Goal: Transaction & Acquisition: Purchase product/service

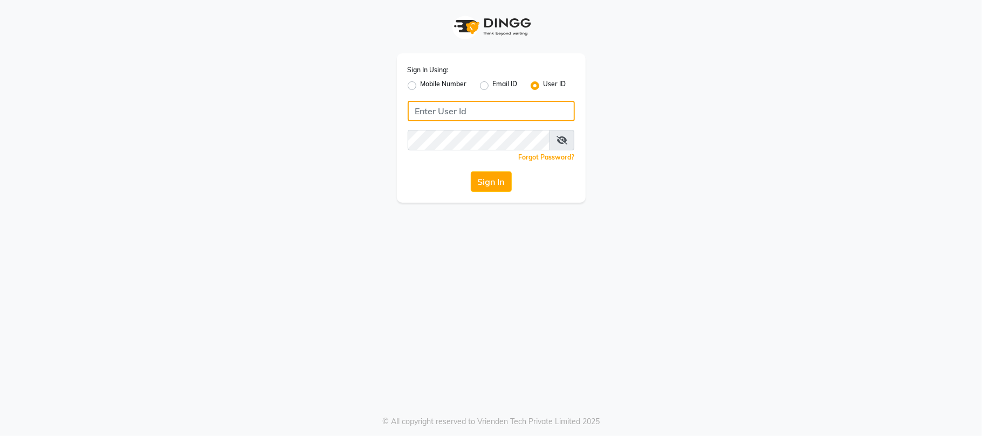
click at [456, 118] on input "Username" at bounding box center [491, 111] width 167 height 20
type input "3"
type input "e3554-01"
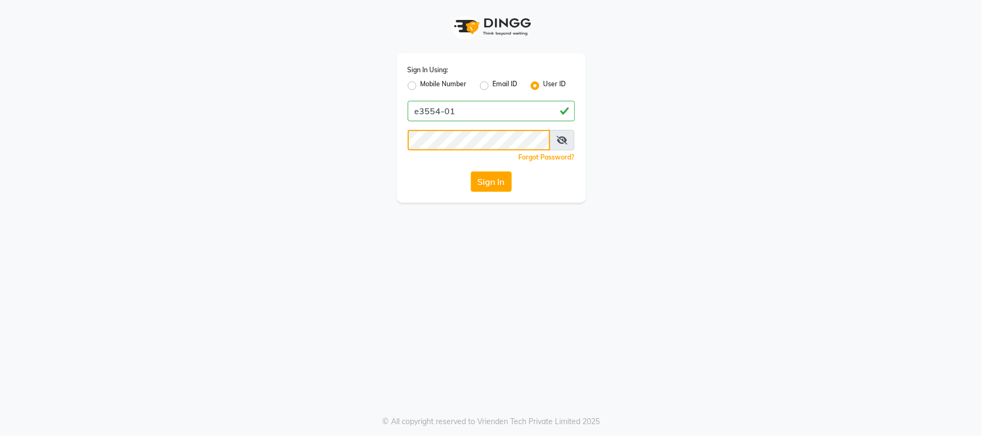
click at [471, 171] on button "Sign In" at bounding box center [491, 181] width 41 height 20
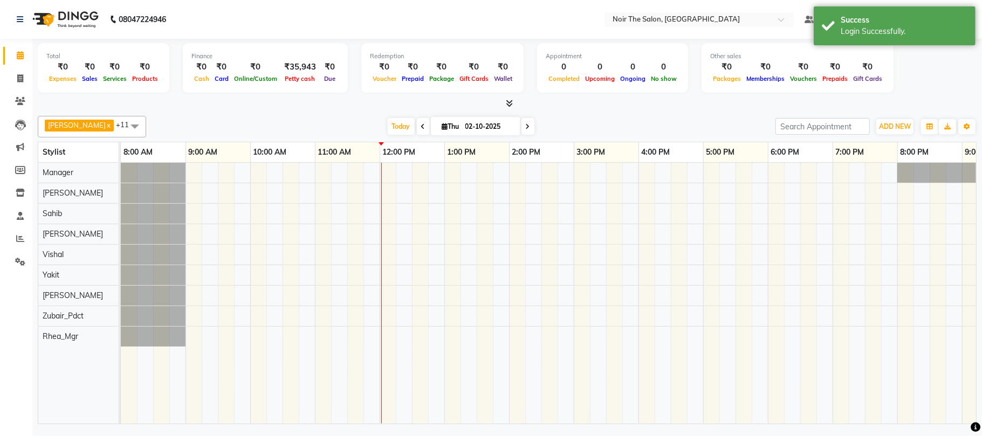
click at [507, 102] on icon at bounding box center [509, 103] width 7 height 8
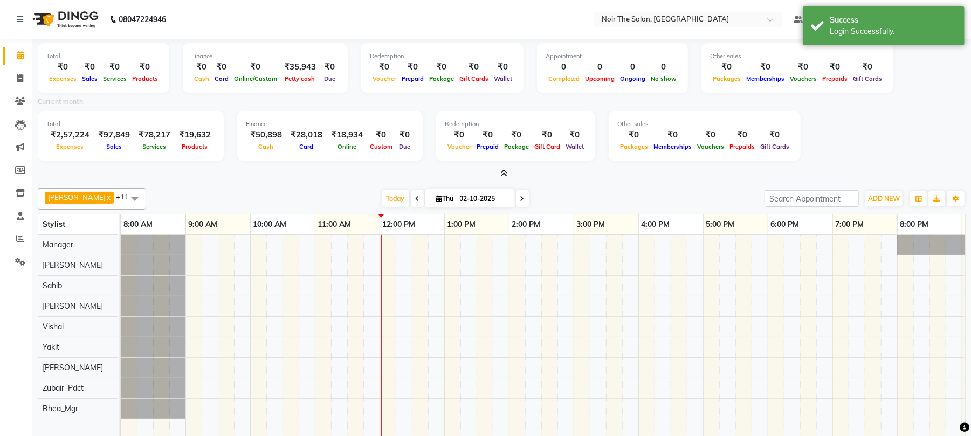
click at [505, 171] on icon at bounding box center [503, 173] width 7 height 8
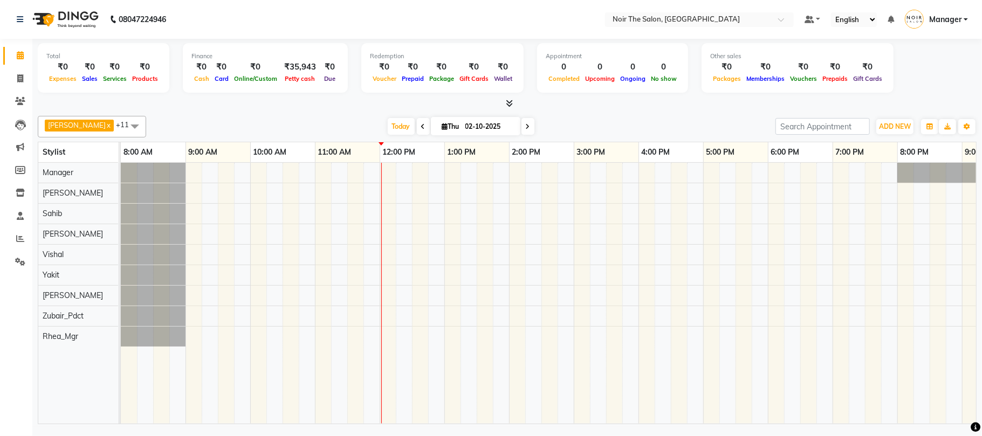
click at [509, 104] on icon at bounding box center [509, 103] width 7 height 8
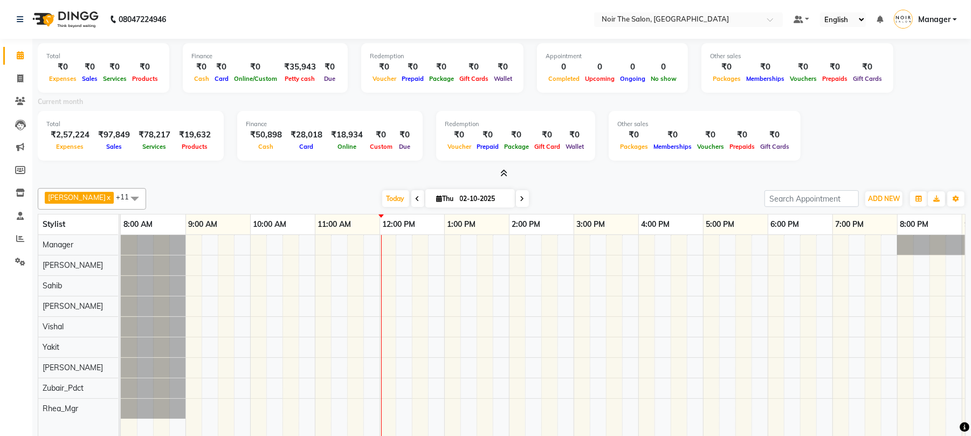
click at [505, 171] on icon at bounding box center [503, 173] width 7 height 8
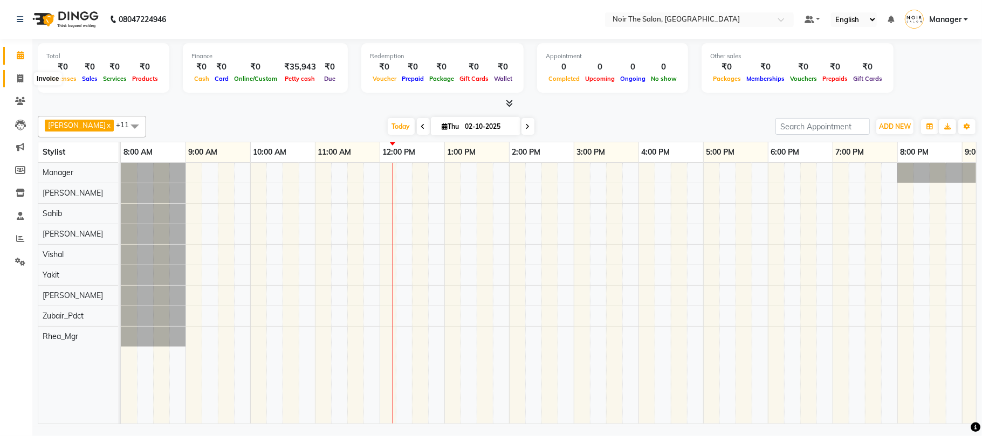
click at [19, 78] on icon at bounding box center [20, 78] width 6 height 8
select select "service"
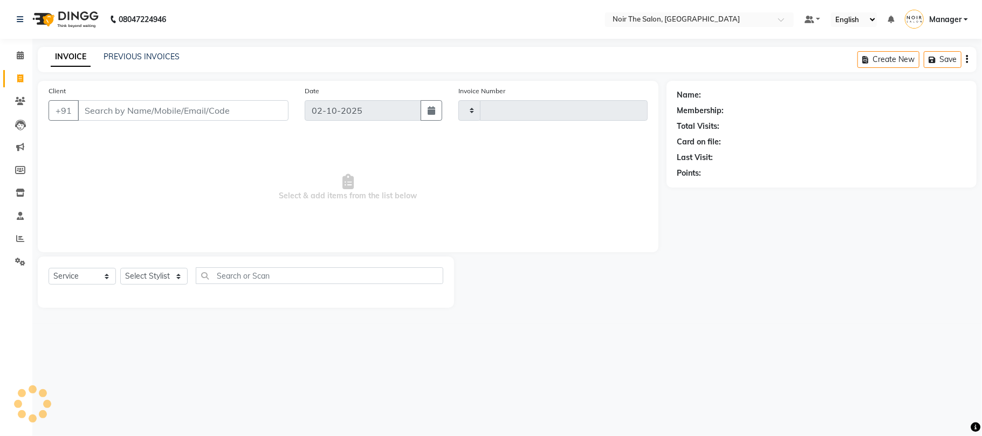
type input "3667"
select select "8026"
click at [140, 274] on select "Select Stylist" at bounding box center [153, 276] width 67 height 17
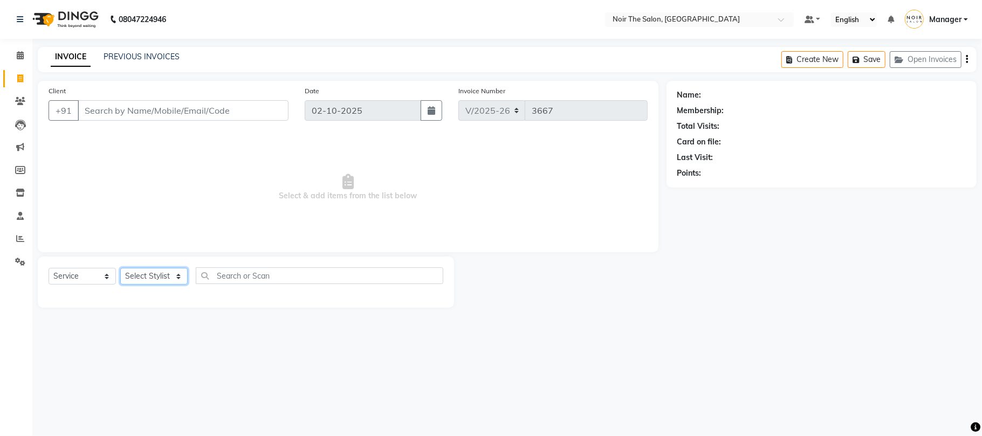
select select "91179"
click at [120, 268] on select "Select Stylist Aalam Abhishek_Mgr Abhishek_Pdct [PERSON_NAME] Counter_Sales Man…" at bounding box center [153, 276] width 67 height 17
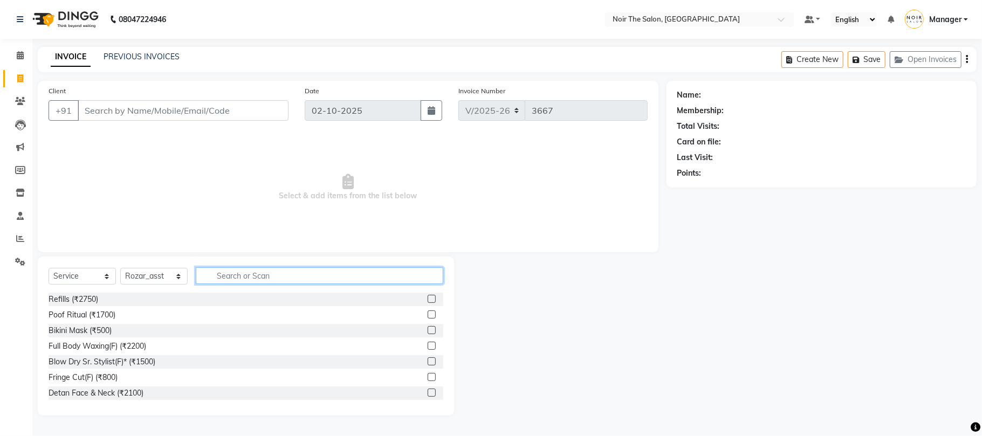
click at [225, 281] on input "text" at bounding box center [320, 275] width 248 height 17
type input "[PERSON_NAME]"
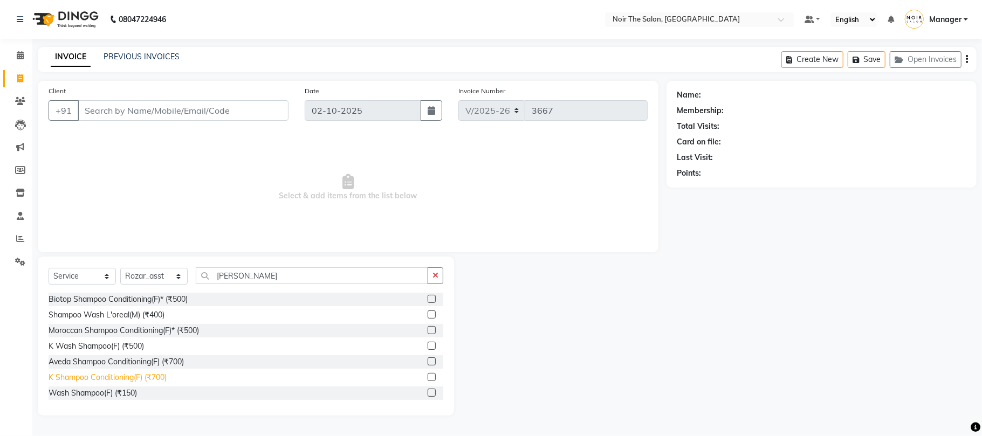
click at [150, 376] on div "K Shampoo Conditioning(F) (₹700)" at bounding box center [108, 377] width 118 height 11
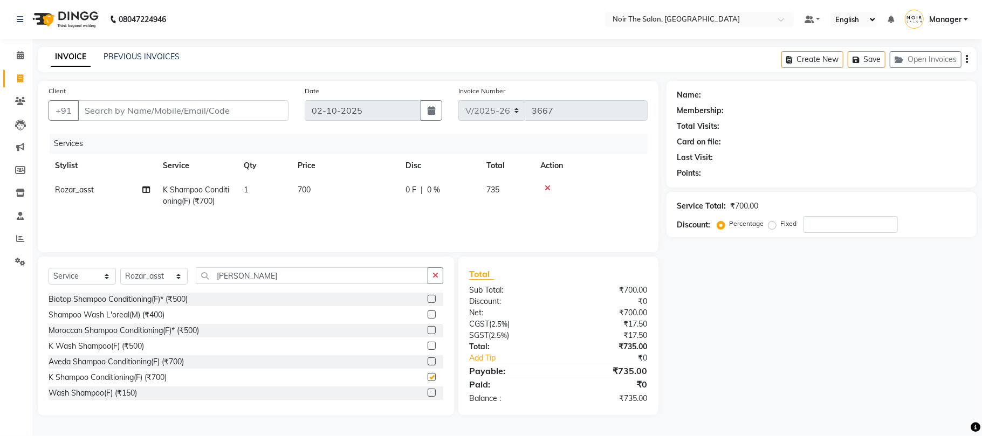
checkbox input "false"
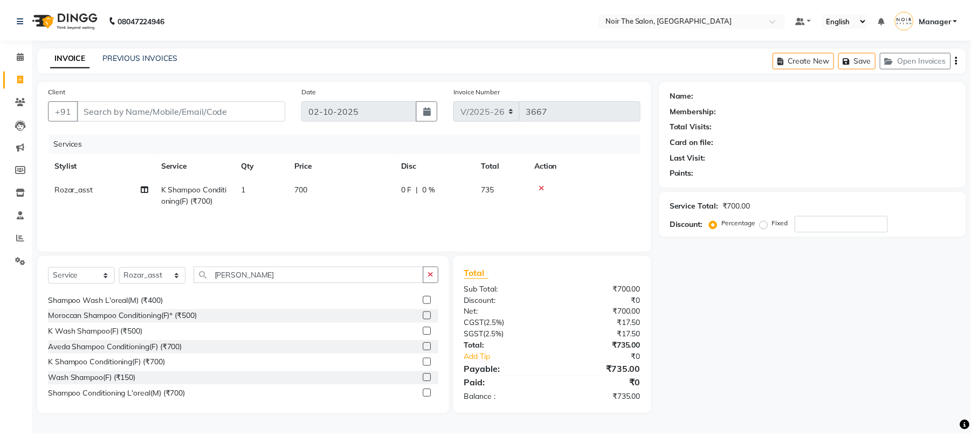
scroll to position [17, 0]
click at [171, 110] on input "Client" at bounding box center [183, 110] width 211 height 20
type input "W"
type input "0"
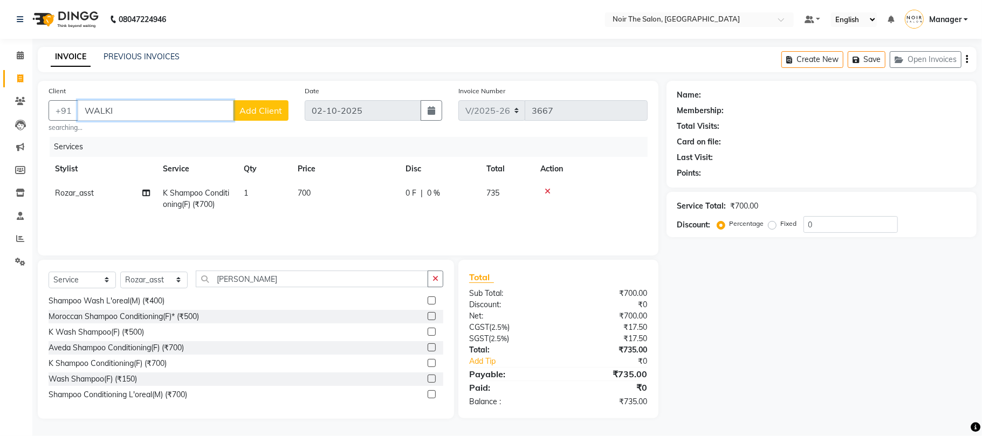
type input "WALKIN"
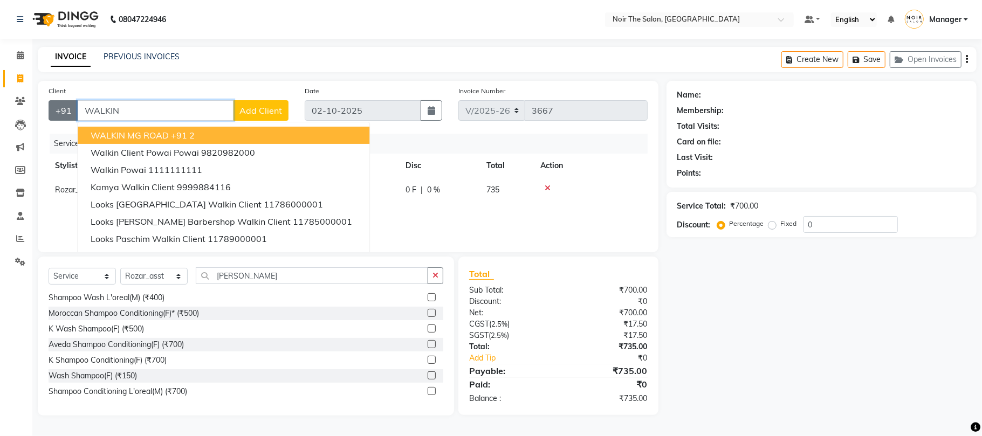
drag, startPoint x: 143, startPoint y: 104, endPoint x: 71, endPoint y: 111, distance: 72.0
click at [71, 111] on div "+91 WALKIN WALKIN MG ROAD +91 2 walkin client Powai Powai 9820982000 Walkin Pow…" at bounding box center [169, 110] width 240 height 20
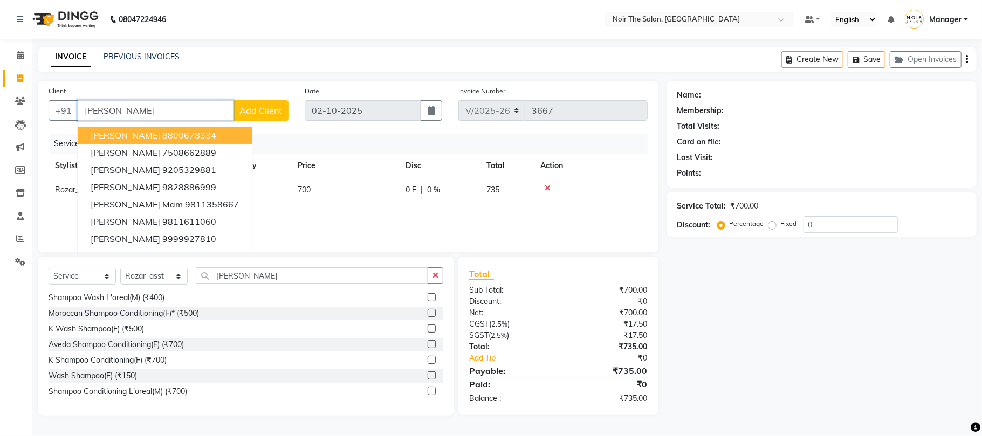
type input "[PERSON_NAME]"
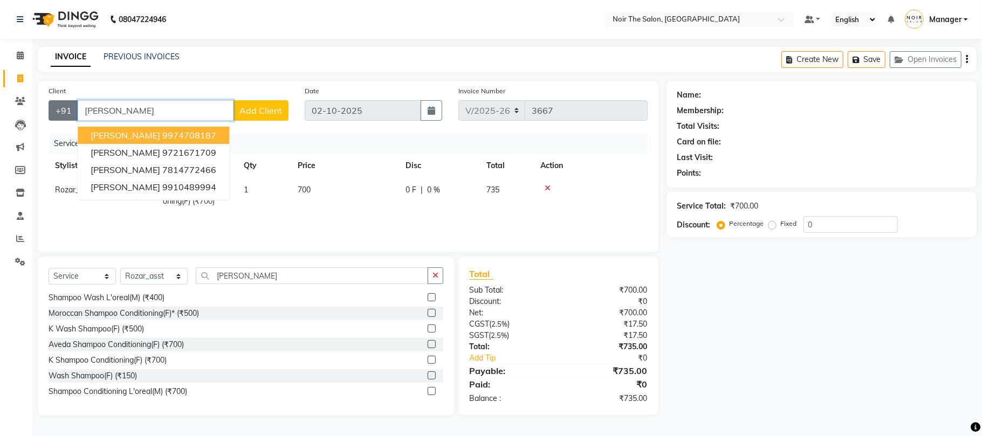
drag, startPoint x: 152, startPoint y: 106, endPoint x: 48, endPoint y: 114, distance: 104.4
click at [49, 114] on div "+91 [PERSON_NAME] MAAM [PERSON_NAME] MAAM 9974708187 [PERSON_NAME] 9721671709 […" at bounding box center [169, 110] width 240 height 20
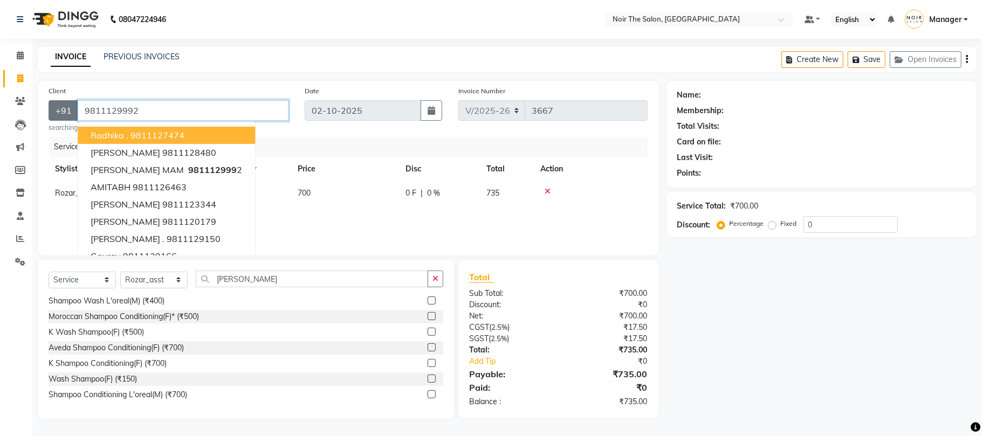
type input "9811129992"
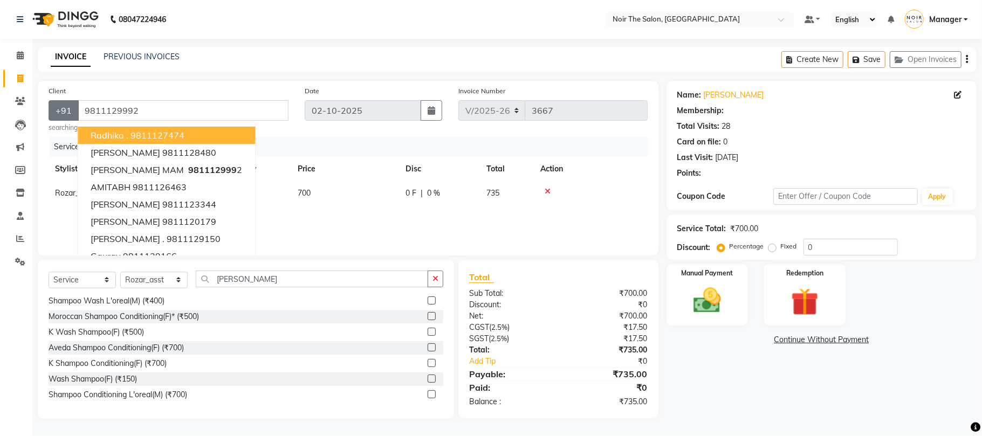
select select "1: Object"
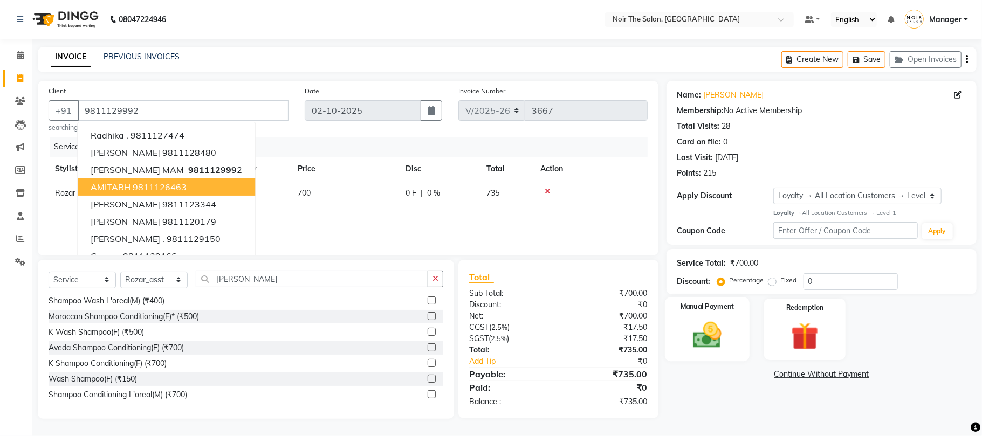
click at [723, 336] on img at bounding box center [707, 335] width 47 height 33
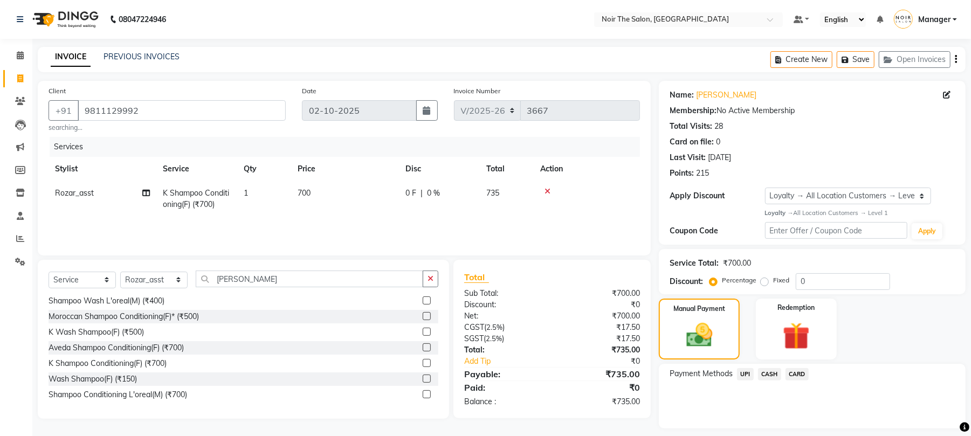
click at [773, 372] on span "CASH" at bounding box center [769, 374] width 23 height 12
click at [796, 429] on button "Add Payment" at bounding box center [863, 431] width 184 height 17
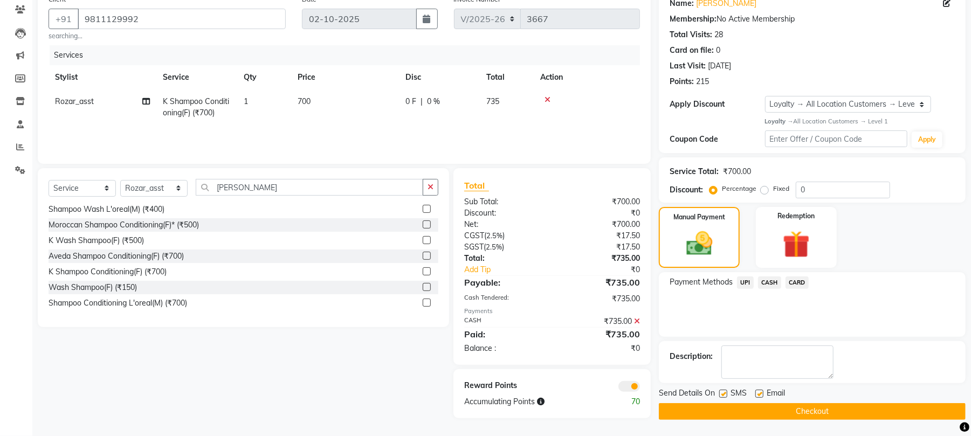
click at [626, 384] on span at bounding box center [629, 386] width 22 height 11
click at [640, 388] on input "checkbox" at bounding box center [640, 388] width 0 height 0
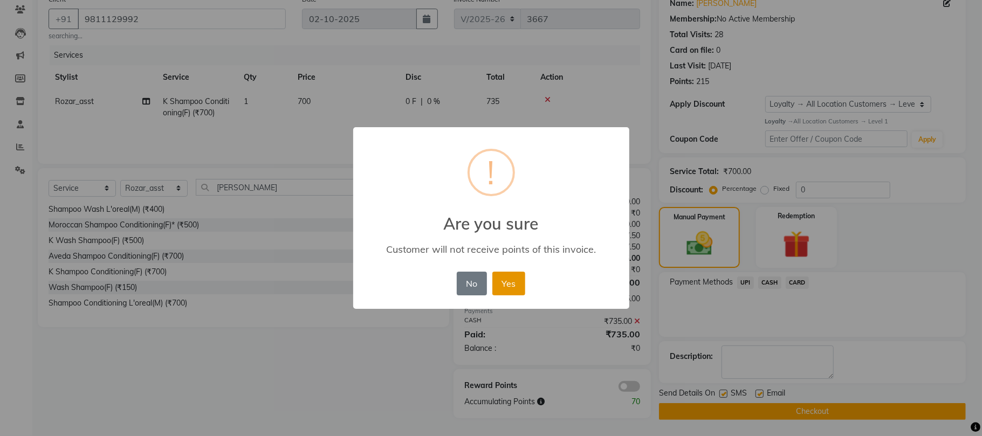
click at [521, 291] on button "Yes" at bounding box center [508, 284] width 33 height 24
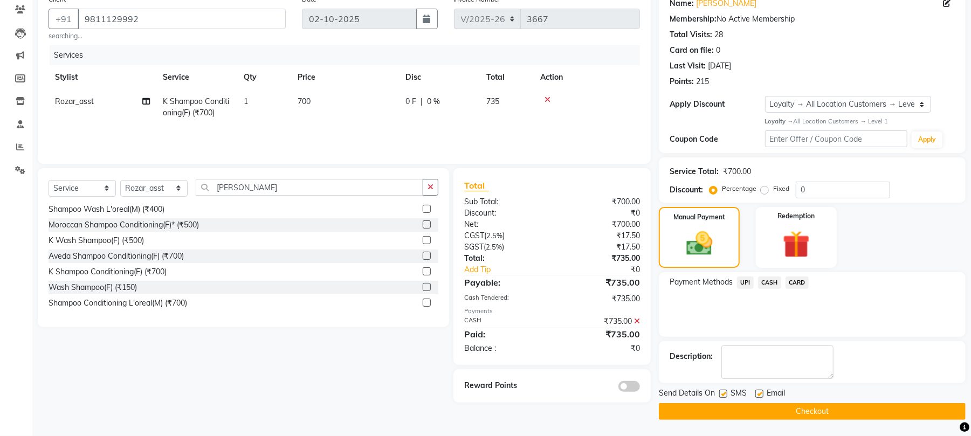
click at [725, 393] on label at bounding box center [723, 394] width 8 height 8
click at [725, 393] on input "checkbox" at bounding box center [722, 394] width 7 height 7
checkbox input "false"
drag, startPoint x: 759, startPoint y: 393, endPoint x: 760, endPoint y: 402, distance: 9.8
click at [758, 393] on label at bounding box center [759, 394] width 8 height 8
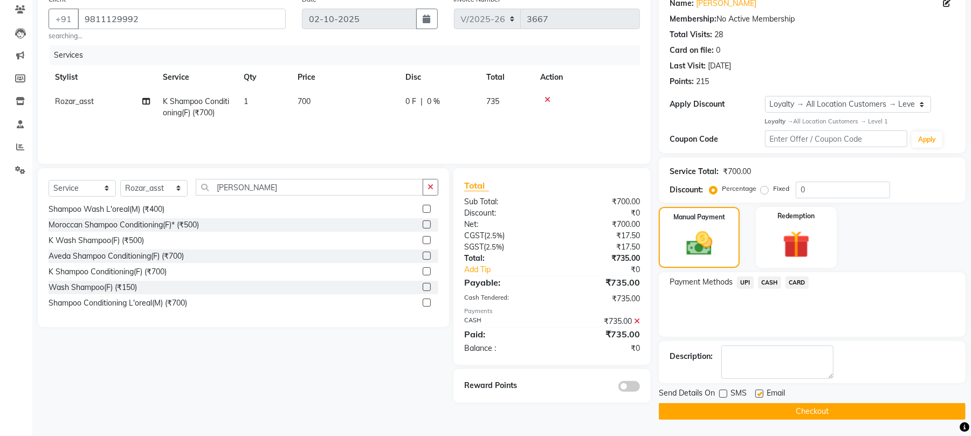
click at [758, 393] on input "checkbox" at bounding box center [758, 394] width 7 height 7
checkbox input "false"
click at [760, 408] on button "Checkout" at bounding box center [812, 411] width 307 height 17
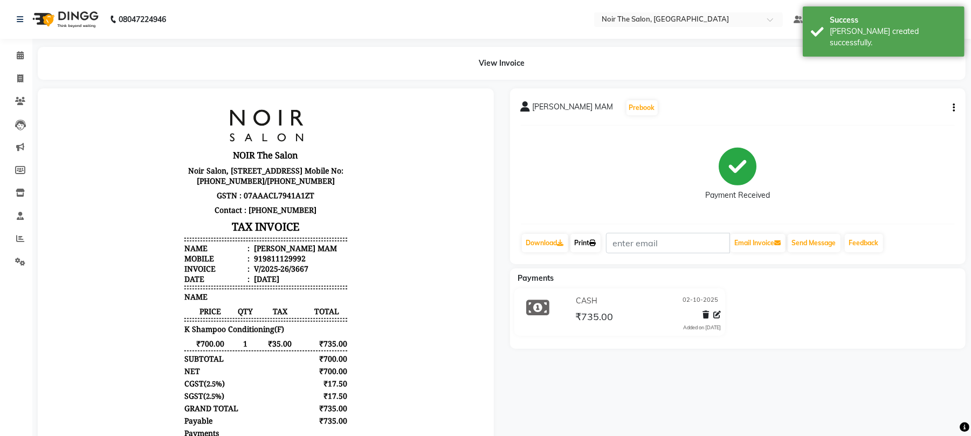
click at [591, 242] on link "Print" at bounding box center [585, 243] width 30 height 18
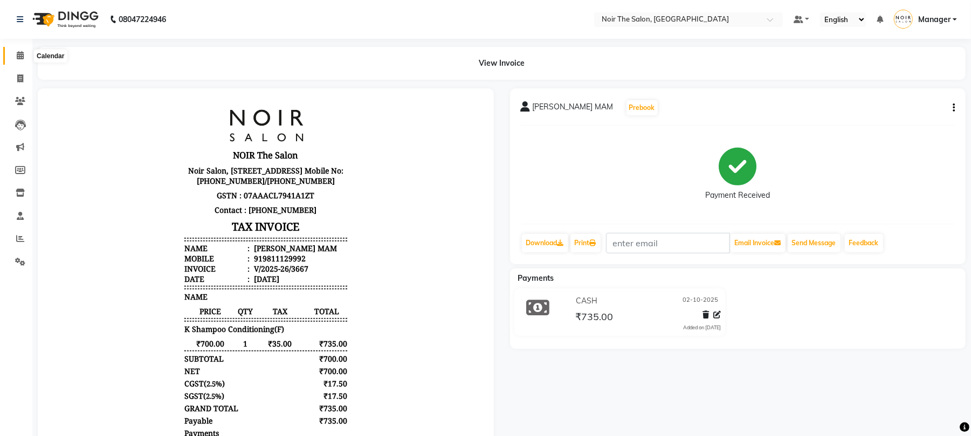
click at [22, 52] on icon at bounding box center [20, 55] width 7 height 8
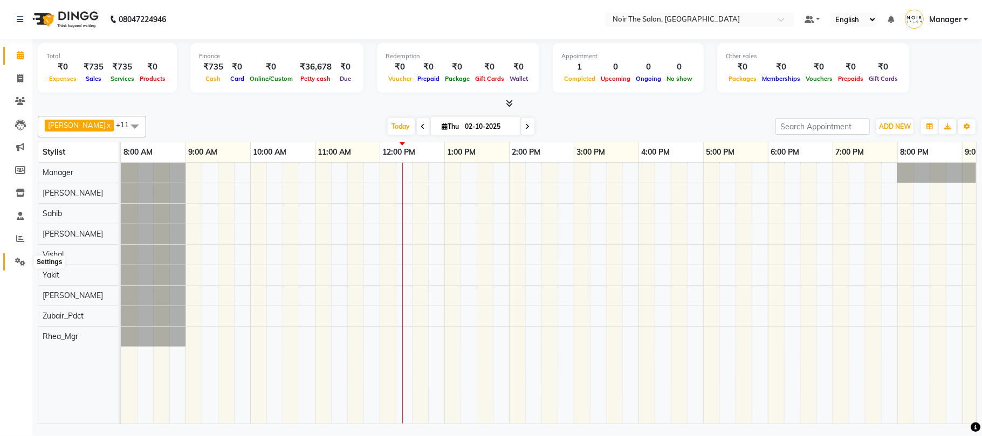
click at [23, 258] on icon at bounding box center [20, 262] width 10 height 8
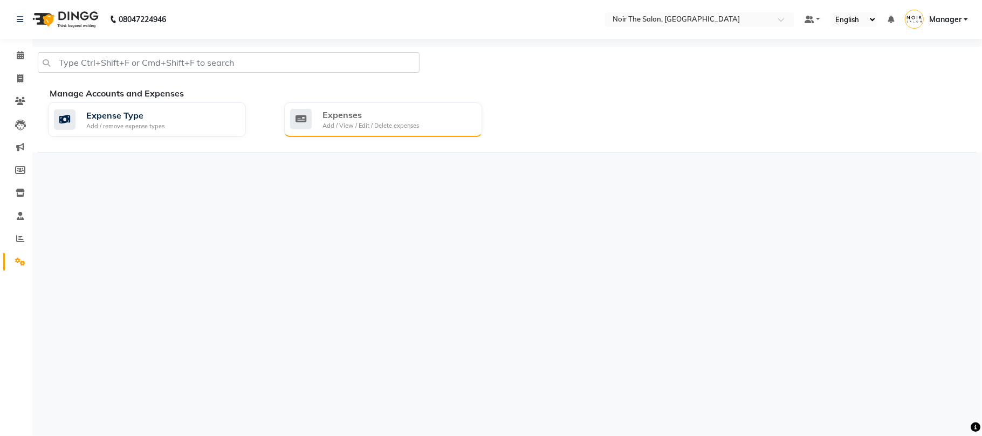
click at [354, 123] on div "Add / View / Edit / Delete expenses" at bounding box center [370, 125] width 97 height 9
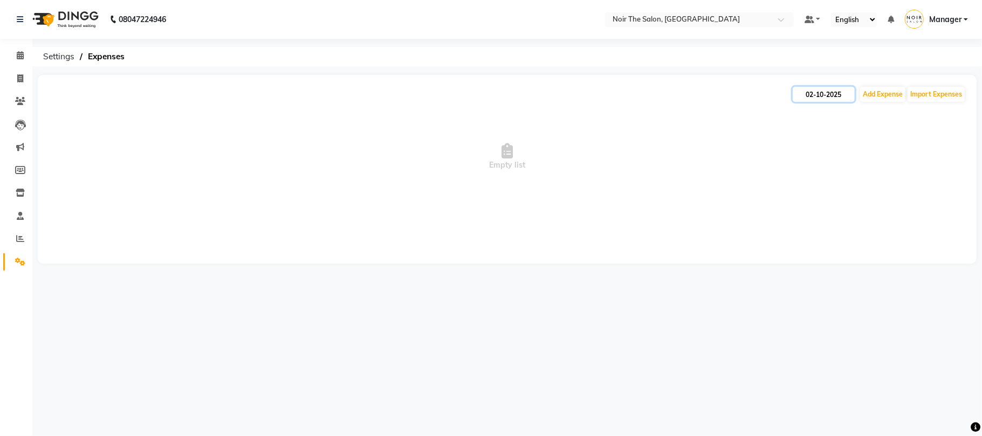
click at [821, 93] on input "02-10-2025" at bounding box center [824, 94] width 62 height 15
select select "10"
select select "2025"
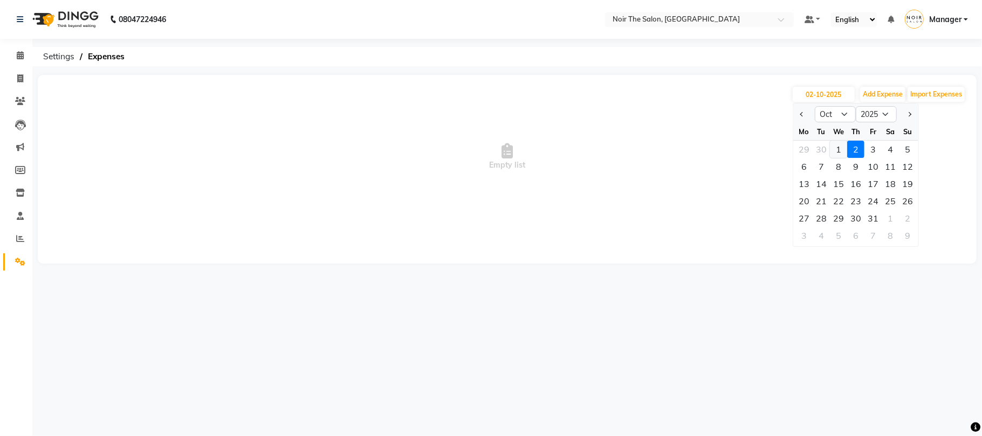
click at [835, 147] on div "1" at bounding box center [838, 149] width 17 height 17
type input "01-10-2025"
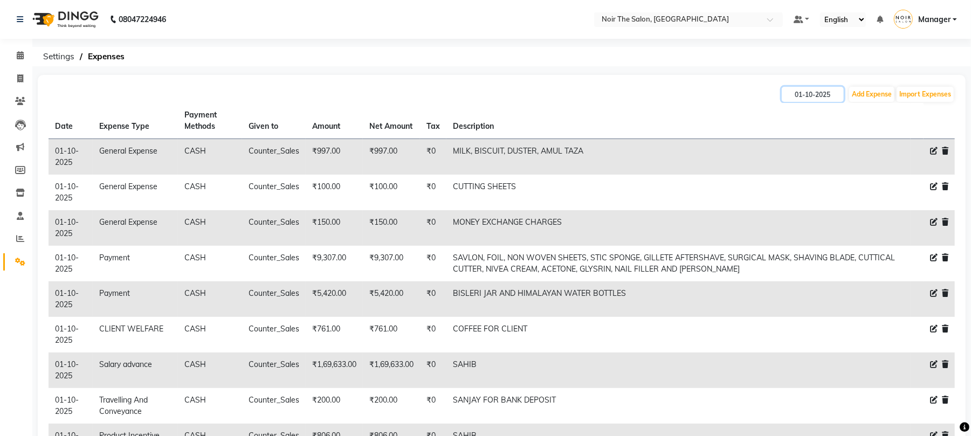
scroll to position [72, 0]
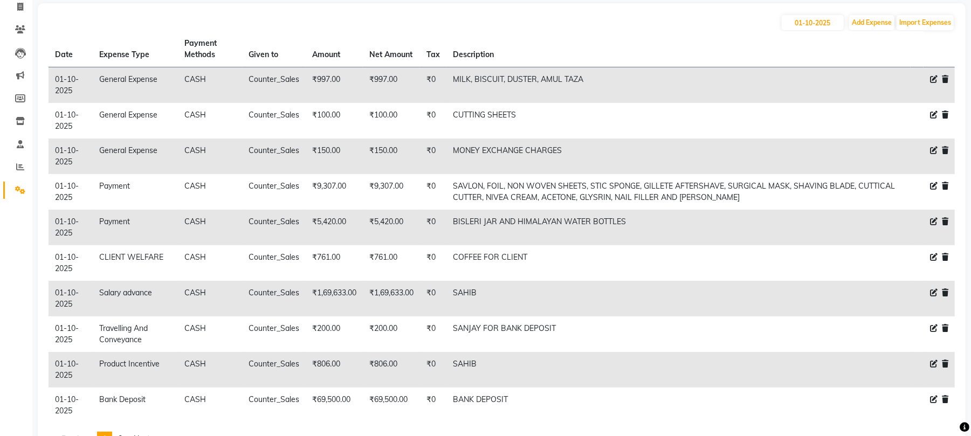
click at [930, 291] on icon at bounding box center [934, 293] width 8 height 8
select select "19731"
select select "1"
select select "7157"
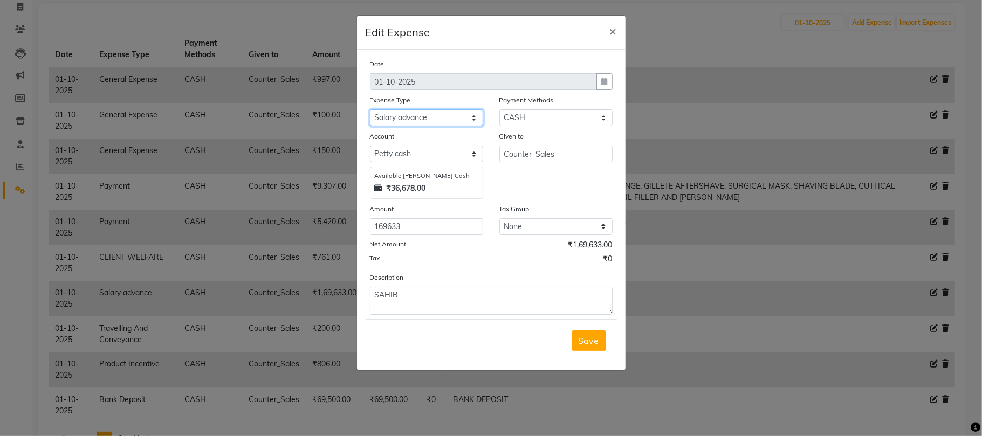
click at [441, 116] on select "Select Accommodation Aesthetics Bank Deposit BLINKIT Cash Handover Client Refun…" at bounding box center [426, 117] width 113 height 17
select select "19564"
click at [370, 109] on select "Select Accommodation Aesthetics Bank Deposit BLINKIT Cash Handover Client Refun…" at bounding box center [426, 117] width 113 height 17
click at [594, 341] on span "Save" at bounding box center [589, 340] width 20 height 11
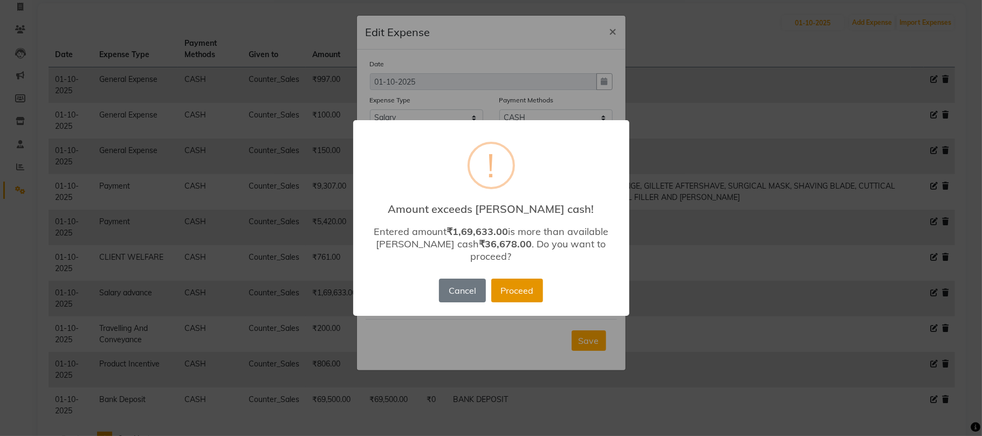
click at [516, 287] on button "Proceed" at bounding box center [517, 291] width 52 height 24
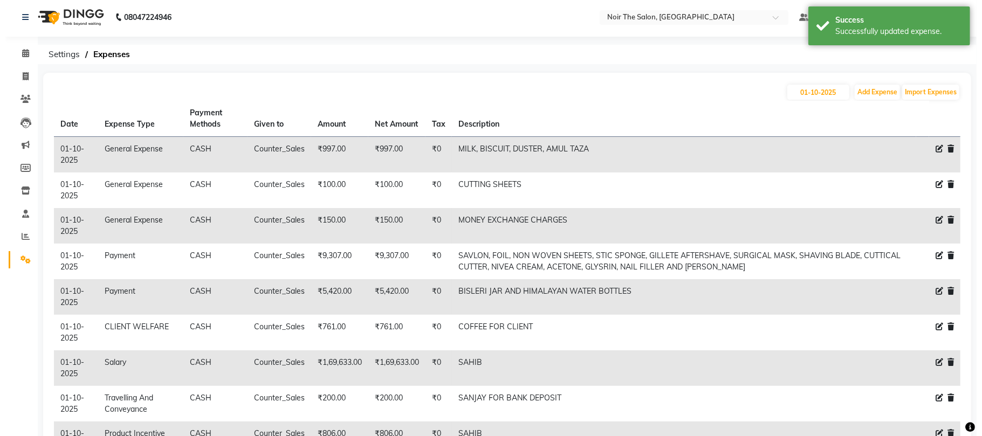
scroll to position [0, 0]
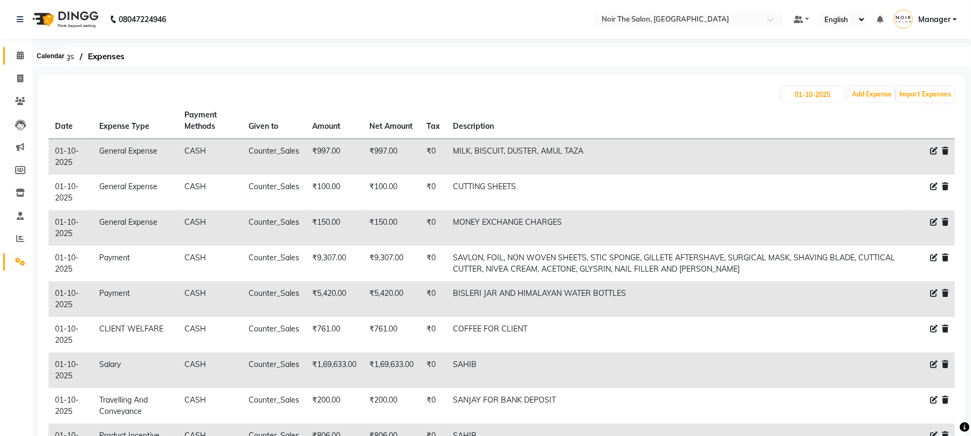
click at [22, 57] on icon at bounding box center [20, 55] width 7 height 8
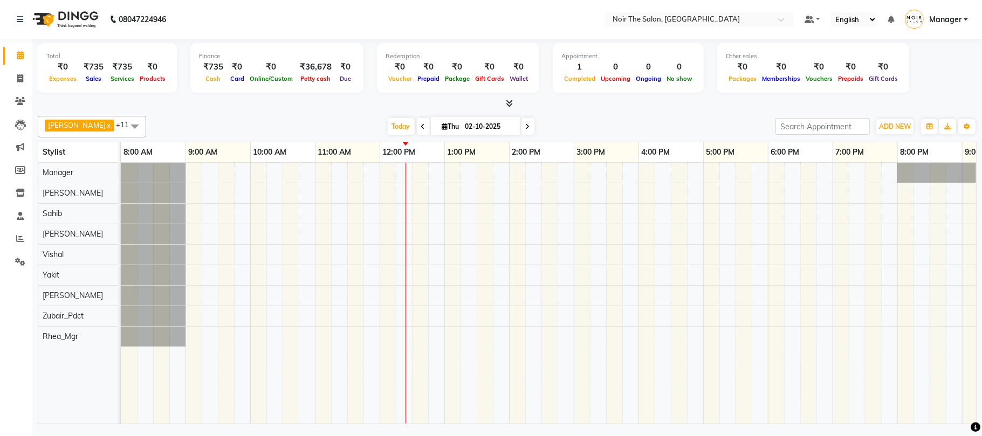
click at [511, 104] on icon at bounding box center [509, 103] width 7 height 8
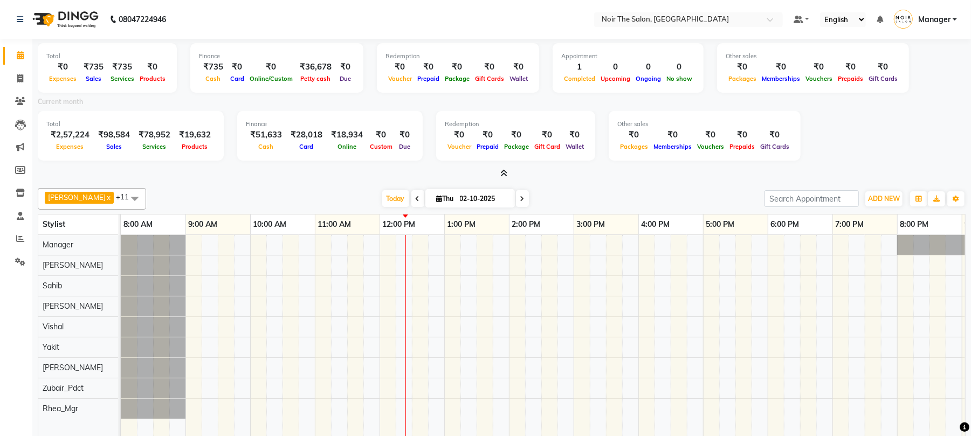
click at [411, 197] on span at bounding box center [417, 198] width 13 height 17
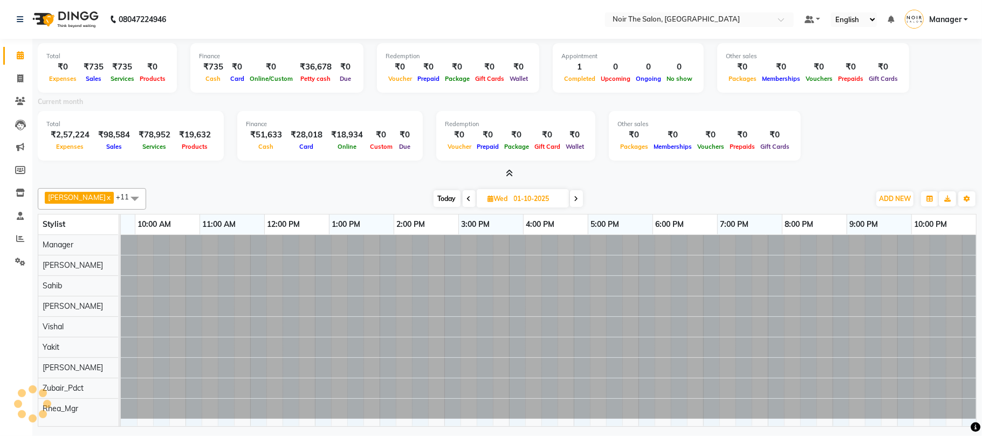
scroll to position [0, 115]
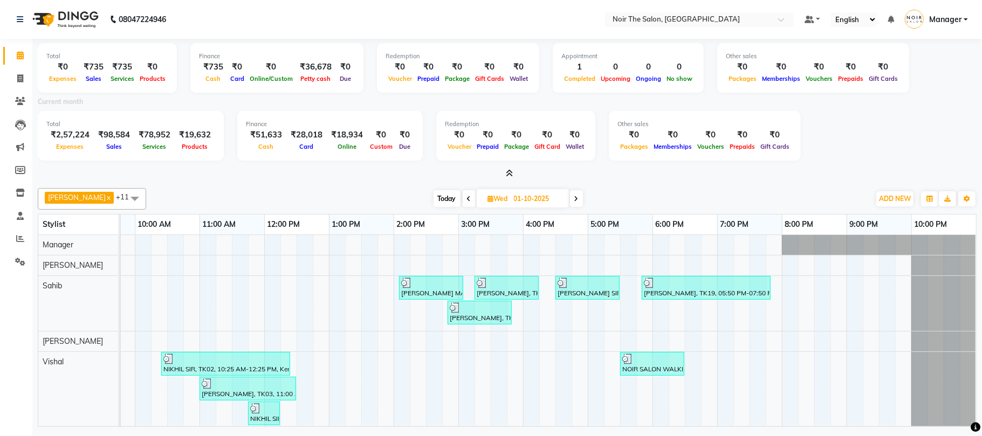
click at [574, 198] on icon at bounding box center [576, 199] width 4 height 6
type input "02-10-2025"
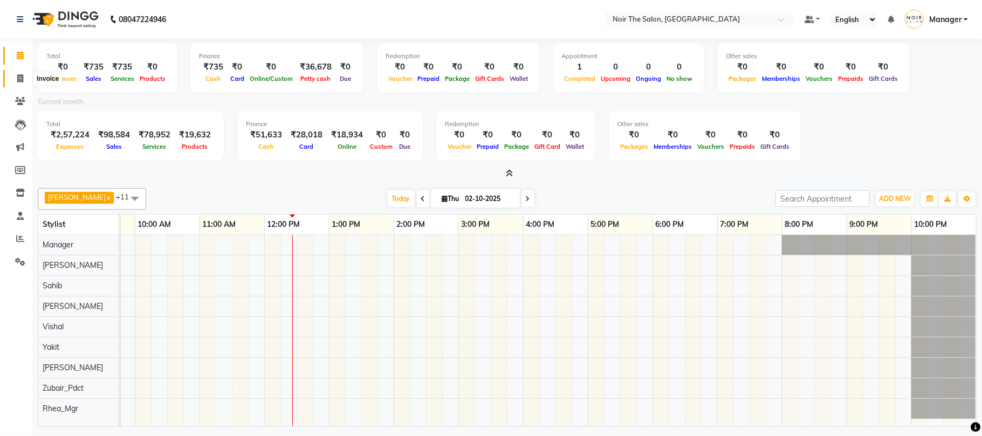
click at [17, 81] on icon at bounding box center [20, 78] width 6 height 8
select select "service"
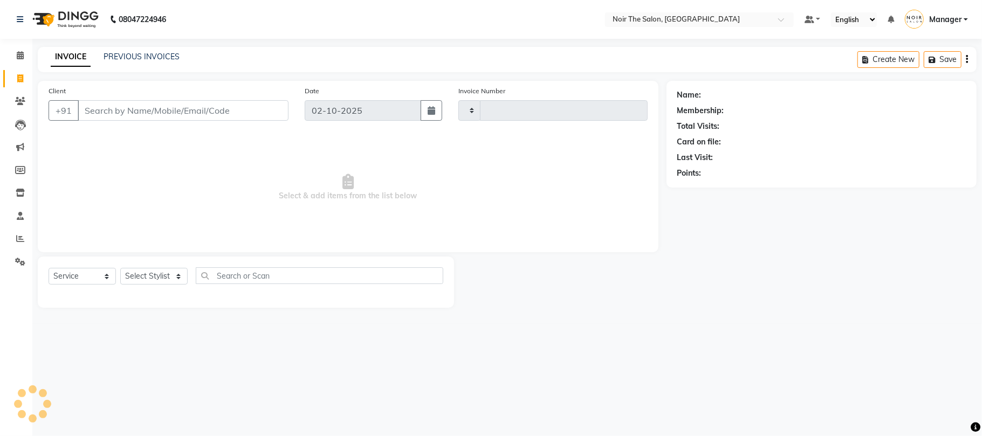
type input "3668"
select select "8026"
click at [106, 108] on input "Client" at bounding box center [183, 110] width 211 height 20
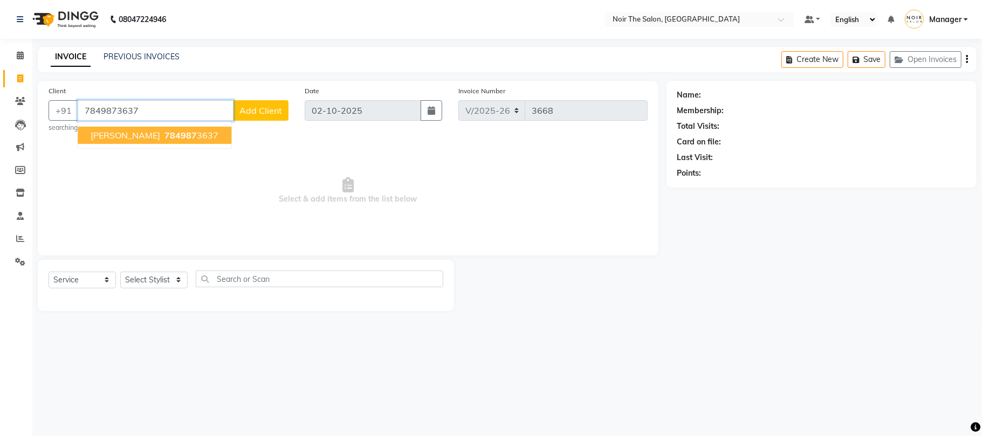
type input "7849873637"
select select "1: Object"
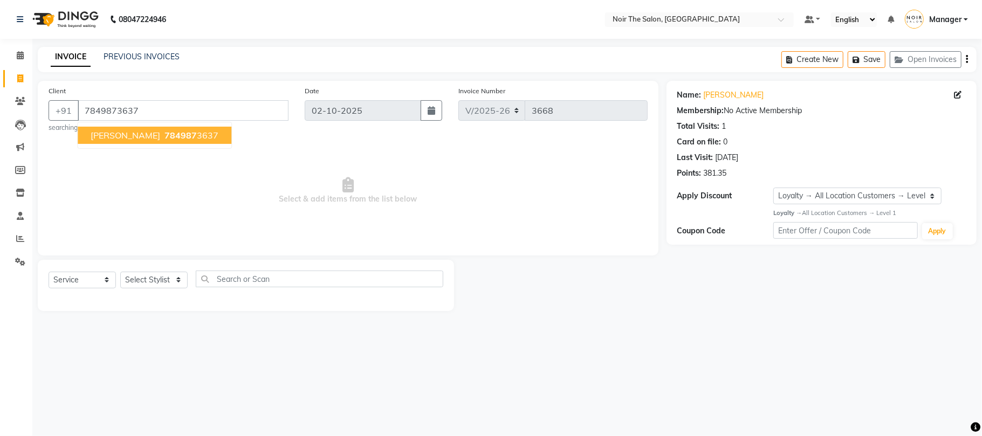
click at [205, 138] on ngb-highlight "784987 3637" at bounding box center [190, 135] width 56 height 11
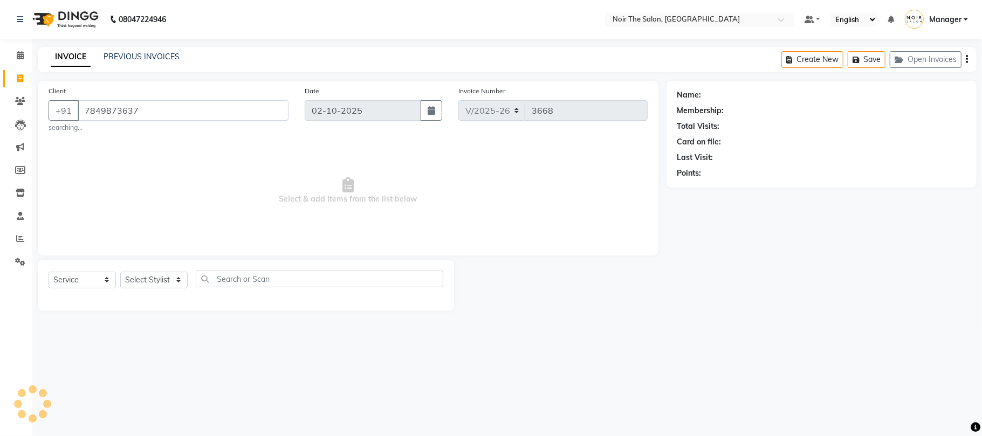
select select "1: Object"
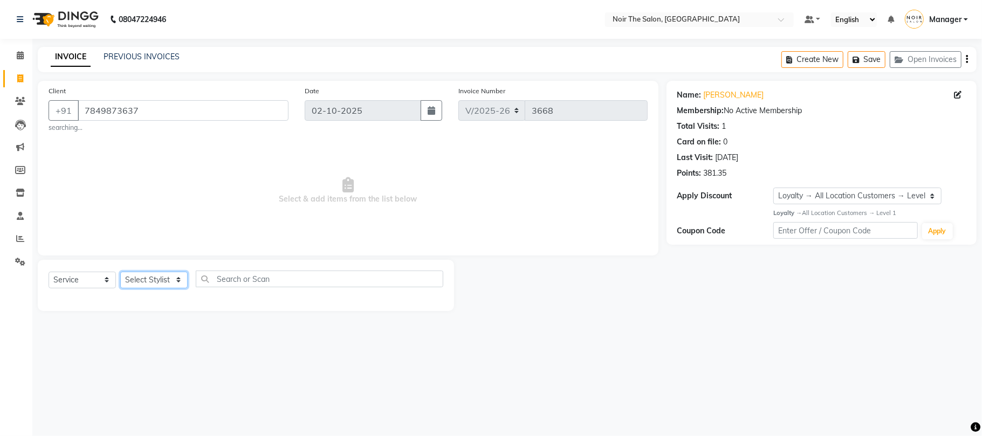
click at [167, 278] on select "Select Stylist Aalam Abhishek_Mgr Abhishek_Pdct [PERSON_NAME] Counter_Sales Man…" at bounding box center [153, 280] width 67 height 17
select select "83407"
click at [120, 272] on select "Select Stylist Aalam Abhishek_Mgr Abhishek_Pdct [PERSON_NAME] Counter_Sales Man…" at bounding box center [153, 280] width 67 height 17
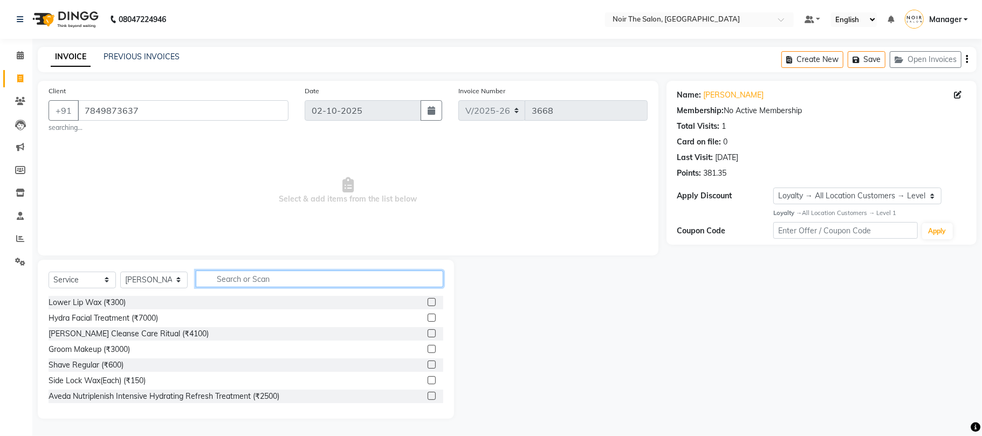
click at [249, 278] on input "text" at bounding box center [320, 279] width 248 height 17
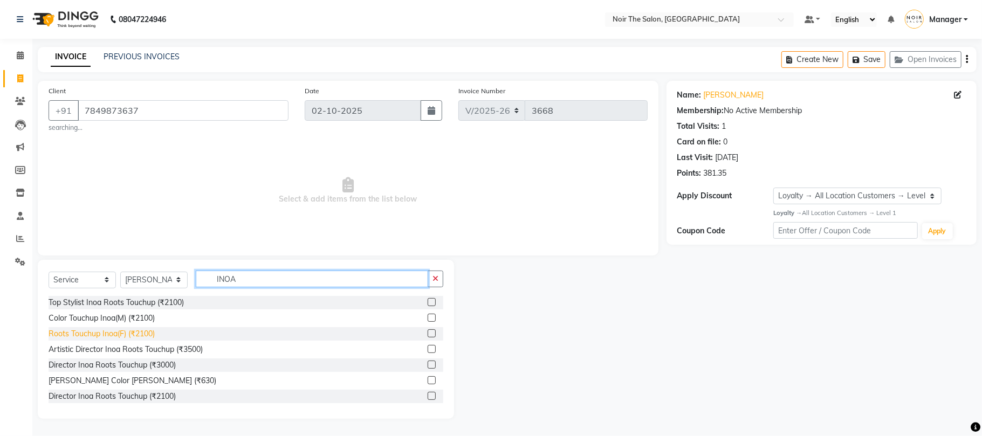
type input "INOA"
click at [121, 331] on div "Roots Touchup Inoa(F) (₹2100)" at bounding box center [102, 333] width 106 height 11
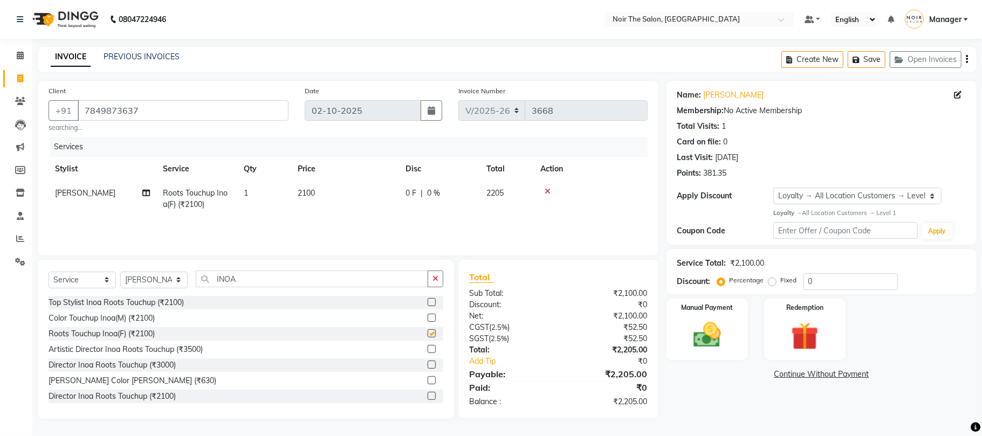
checkbox input "false"
click at [695, 331] on img at bounding box center [707, 335] width 47 height 33
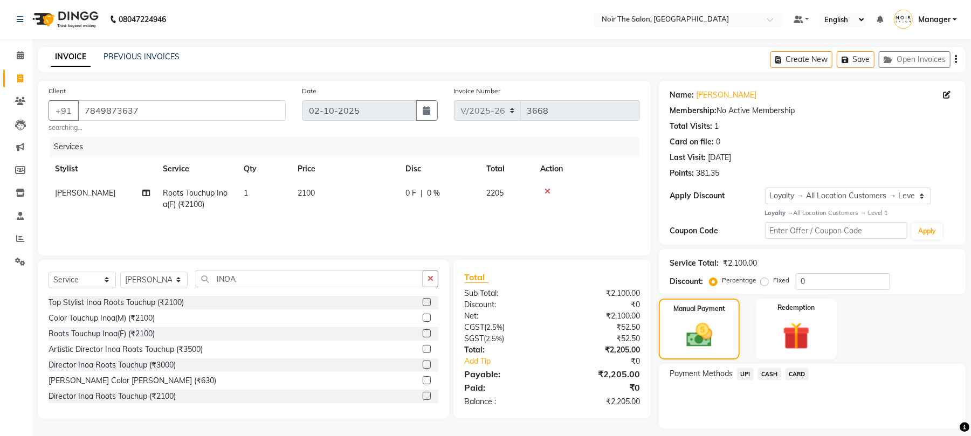
click at [743, 372] on span "UPI" at bounding box center [745, 374] width 17 height 12
click at [784, 426] on button "Add Payment" at bounding box center [863, 431] width 184 height 17
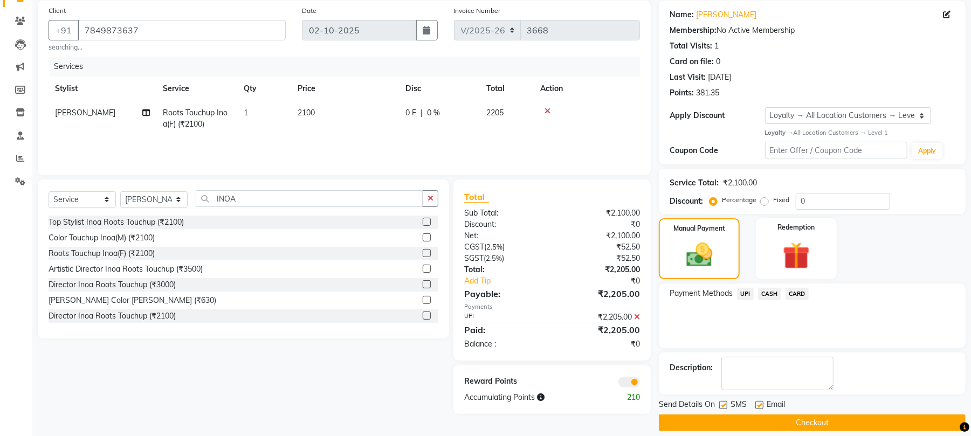
scroll to position [93, 0]
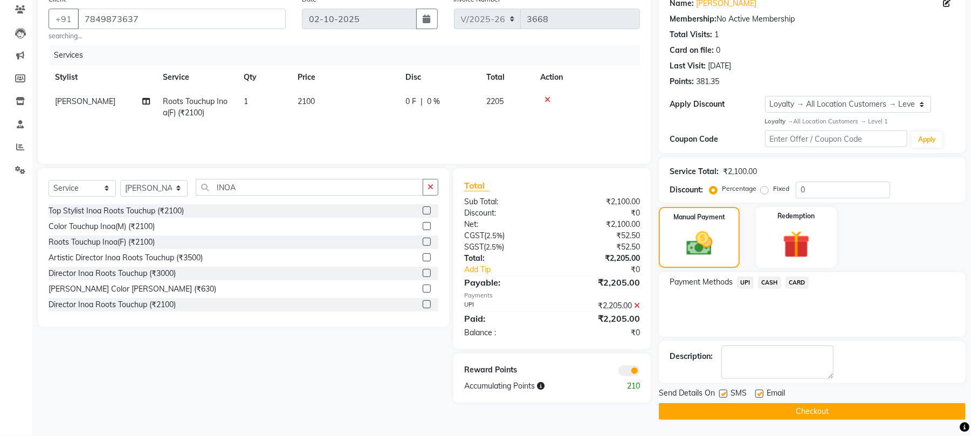
click at [628, 369] on span at bounding box center [629, 371] width 22 height 11
click at [640, 373] on input "checkbox" at bounding box center [640, 373] width 0 height 0
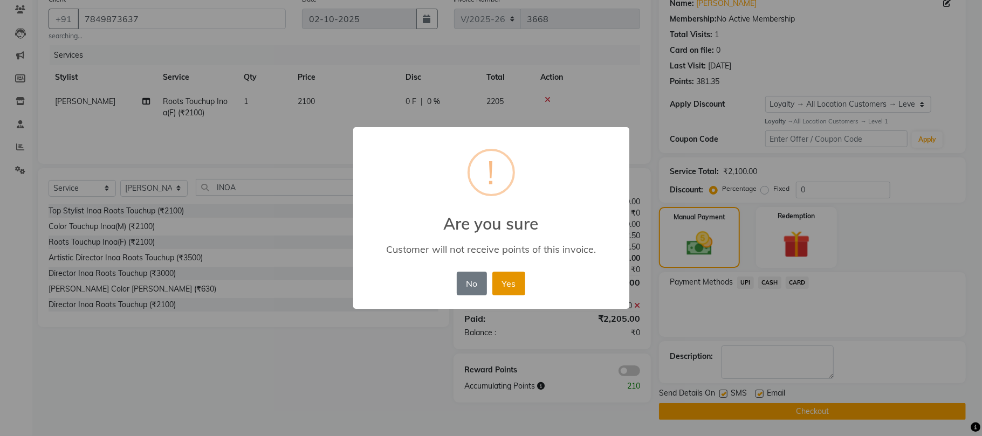
click at [505, 276] on button "Yes" at bounding box center [508, 284] width 33 height 24
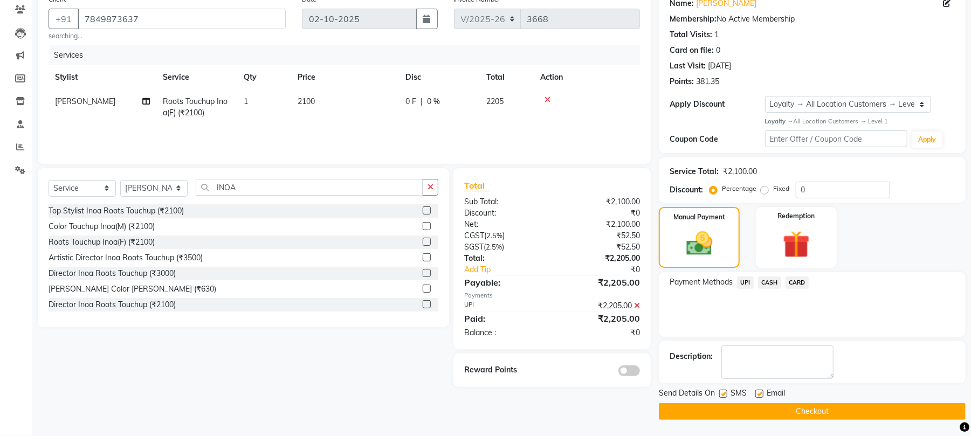
click at [723, 393] on label at bounding box center [723, 394] width 8 height 8
click at [723, 393] on input "checkbox" at bounding box center [722, 394] width 7 height 7
drag, startPoint x: 721, startPoint y: 394, endPoint x: 746, endPoint y: 397, distance: 25.6
click at [721, 394] on label at bounding box center [723, 394] width 8 height 8
click at [721, 394] on input "checkbox" at bounding box center [722, 394] width 7 height 7
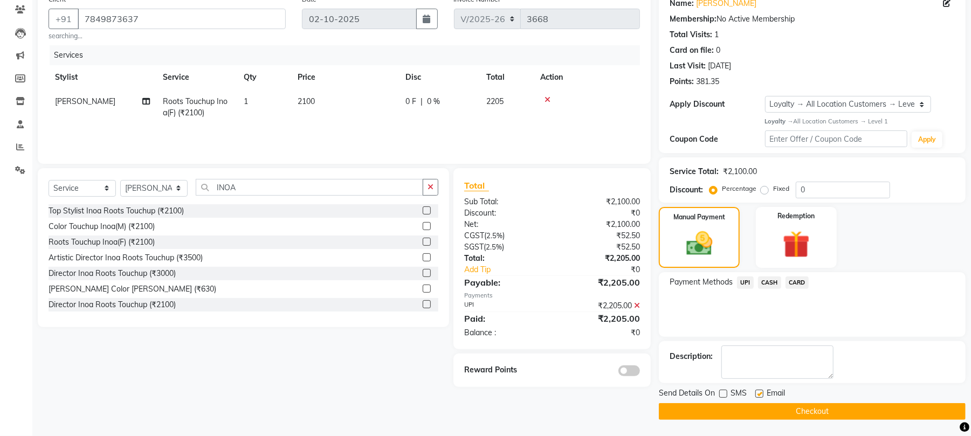
checkbox input "true"
click at [758, 393] on label at bounding box center [759, 394] width 8 height 8
click at [758, 393] on input "checkbox" at bounding box center [758, 394] width 7 height 7
checkbox input "false"
drag, startPoint x: 745, startPoint y: 416, endPoint x: 737, endPoint y: 417, distance: 8.1
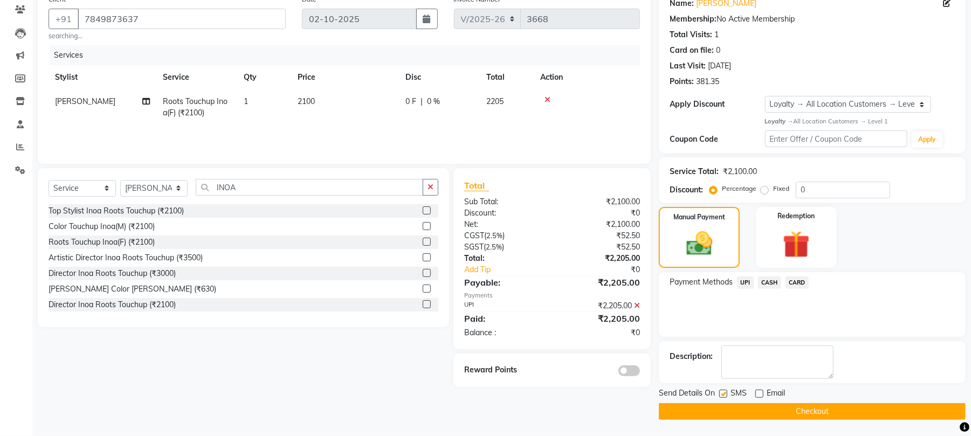
click at [744, 417] on button "Checkout" at bounding box center [812, 411] width 307 height 17
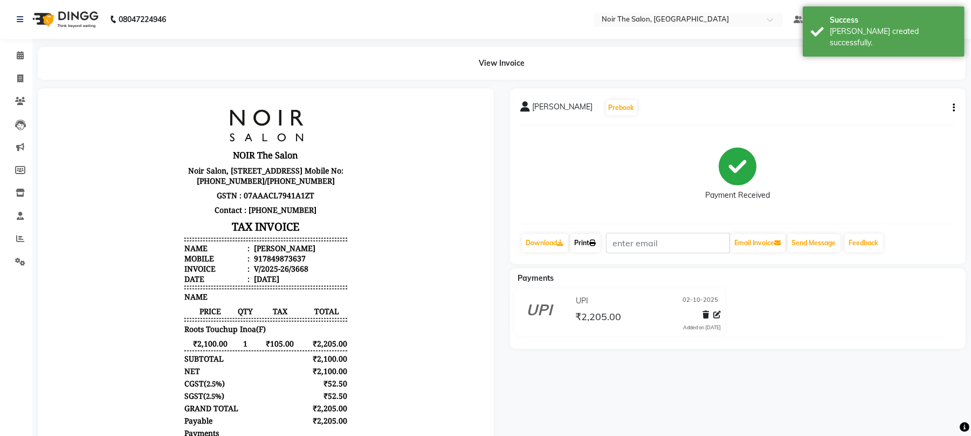
click at [583, 243] on link "Print" at bounding box center [585, 243] width 30 height 18
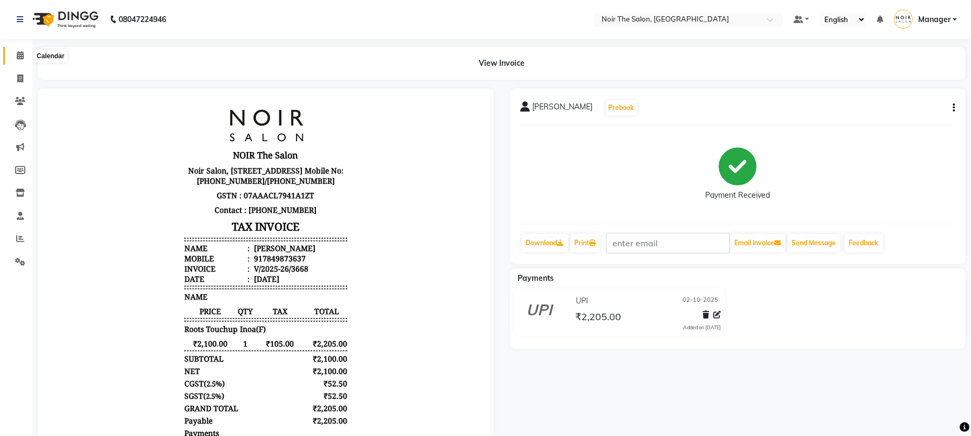
click at [18, 52] on icon at bounding box center [20, 55] width 7 height 8
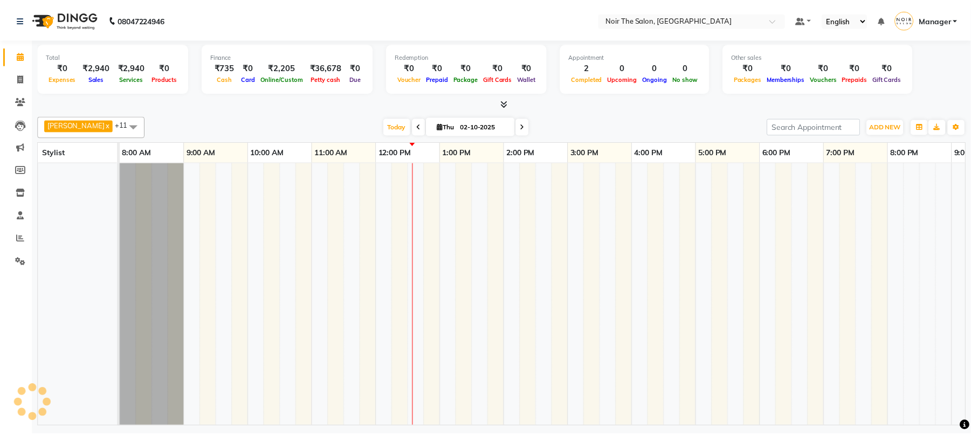
scroll to position [0, 115]
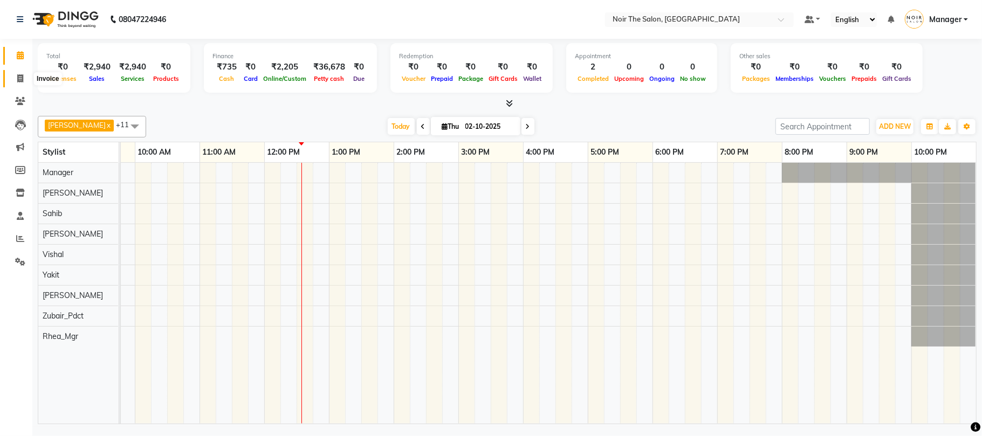
click at [20, 78] on icon at bounding box center [20, 78] width 6 height 8
select select "service"
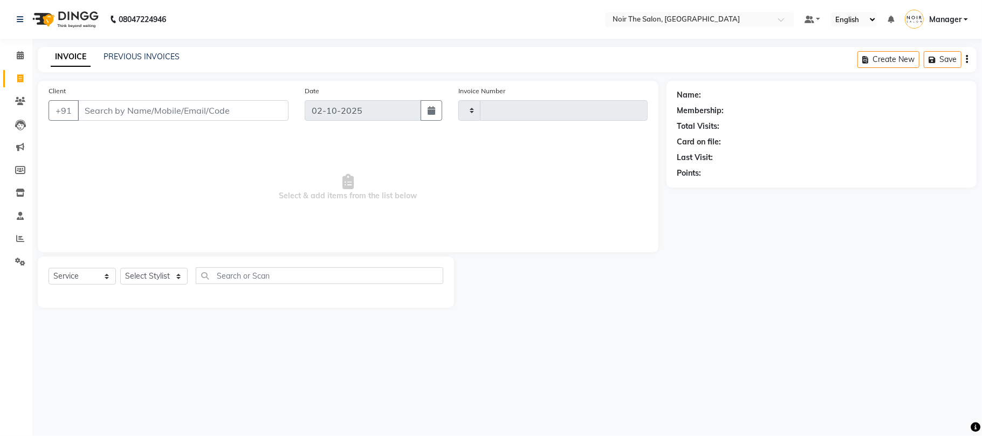
type input "3669"
select select "8026"
click at [152, 111] on input "Client" at bounding box center [183, 110] width 211 height 20
click at [89, 266] on div "Select Service Product Membership Package Voucher Prepaid Gift Card Select Styl…" at bounding box center [246, 282] width 416 height 51
click at [88, 275] on select "Select Service Product Membership Package Voucher Prepaid Gift Card" at bounding box center [82, 276] width 67 height 17
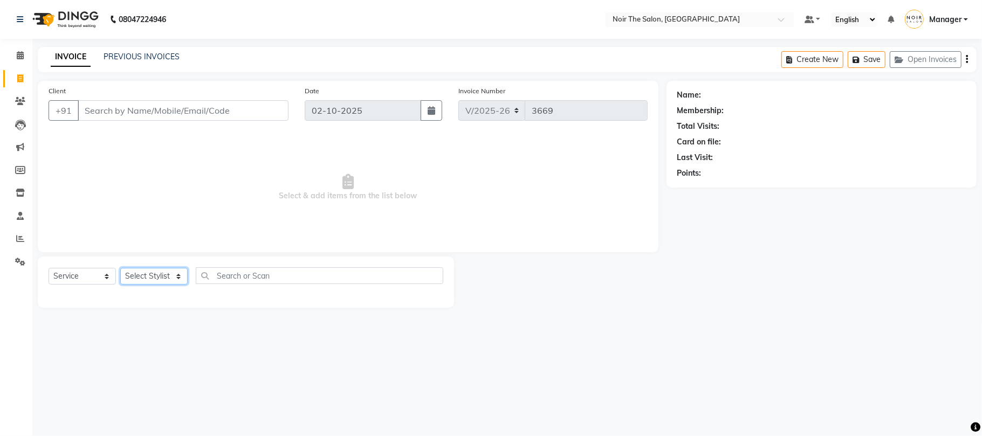
click at [158, 274] on select "Select Stylist Aalam Abhishek_Mgr Abhishek_Pdct [PERSON_NAME] Counter_Sales Man…" at bounding box center [153, 276] width 67 height 17
select select "72628"
click at [120, 268] on select "Select Stylist Aalam Abhishek_Mgr Abhishek_Pdct [PERSON_NAME] Counter_Sales Man…" at bounding box center [153, 276] width 67 height 17
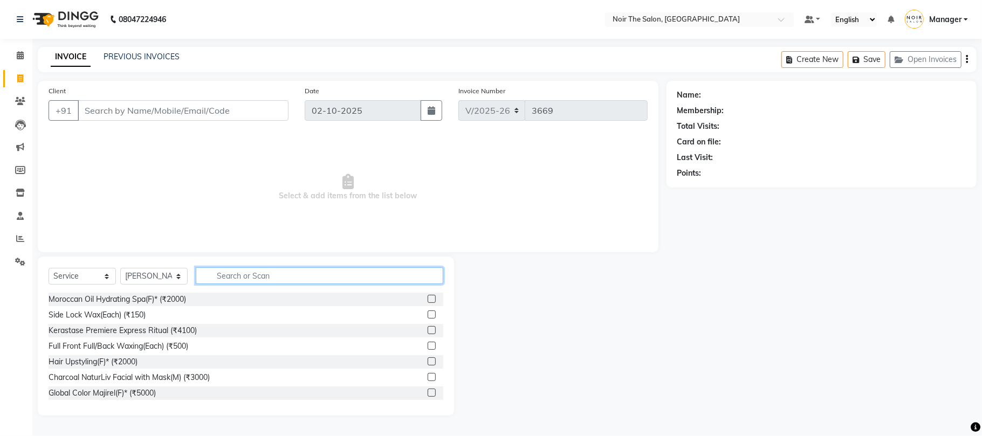
click at [258, 270] on input "text" at bounding box center [320, 275] width 248 height 17
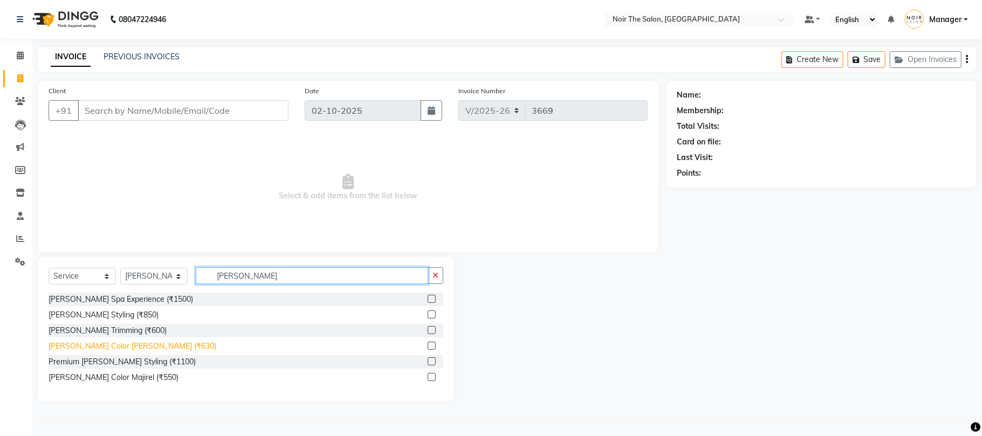
type input "[PERSON_NAME]"
click at [104, 349] on div "[PERSON_NAME] Color [PERSON_NAME] (₹630)" at bounding box center [133, 346] width 168 height 11
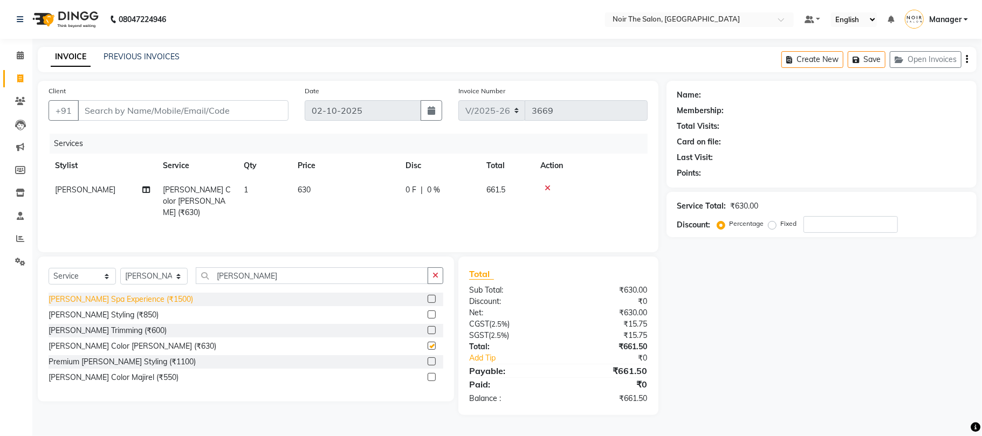
checkbox input "false"
click at [307, 185] on span "630" at bounding box center [304, 190] width 13 height 10
select select "72628"
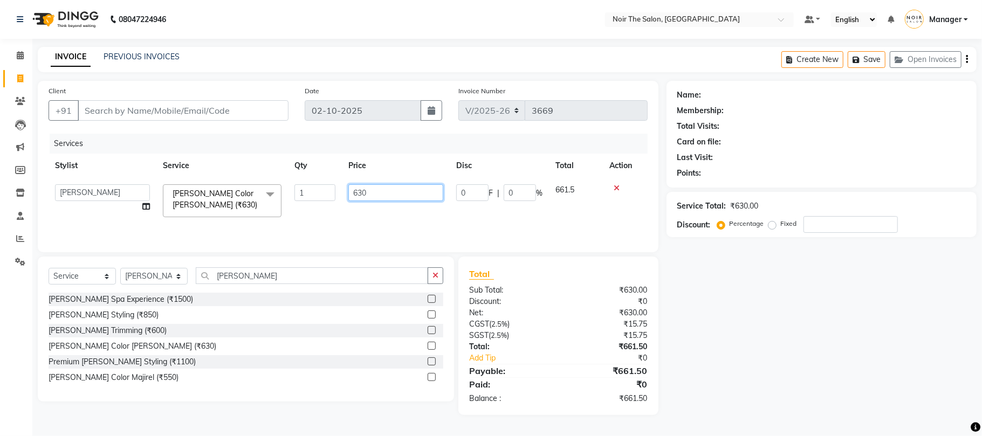
drag, startPoint x: 376, startPoint y: 194, endPoint x: 328, endPoint y: 199, distance: 48.2
click at [328, 199] on tr "Aalam Abhishek_Mgr Abhishek_Pdct [PERSON_NAME] Counter_Sales Manager [PERSON_NA…" at bounding box center [348, 201] width 599 height 46
type input "1500"
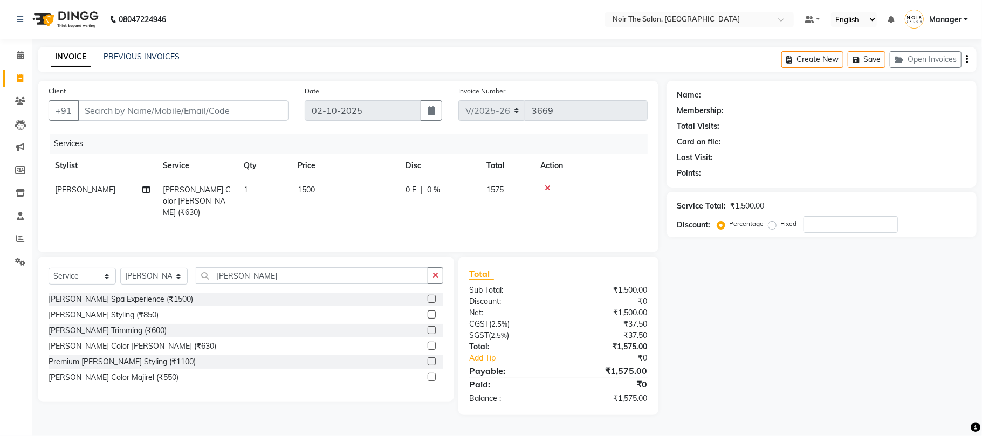
click at [283, 289] on div "Select Service Product Membership Package Voucher Prepaid Gift Card Select Styl…" at bounding box center [246, 279] width 395 height 25
click at [141, 109] on input "Client" at bounding box center [183, 110] width 211 height 20
type input "9"
type input "0"
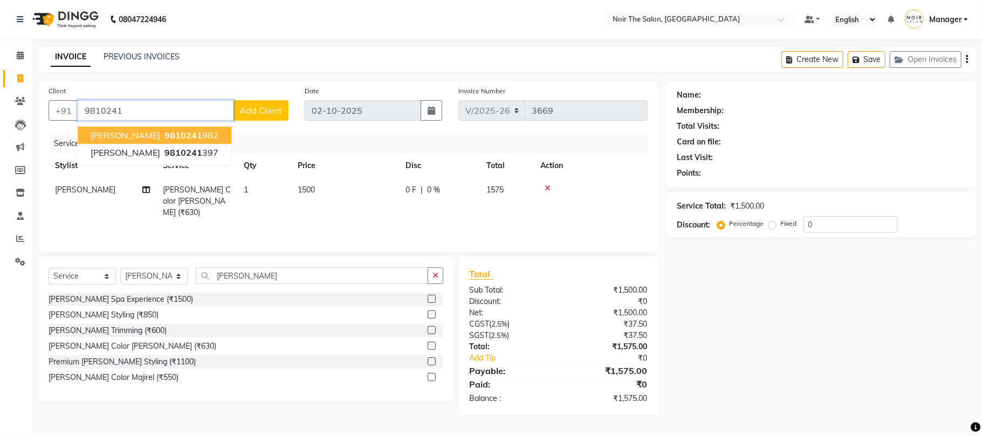
click at [164, 134] on span "9810241" at bounding box center [183, 135] width 38 height 11
type input "9810241982"
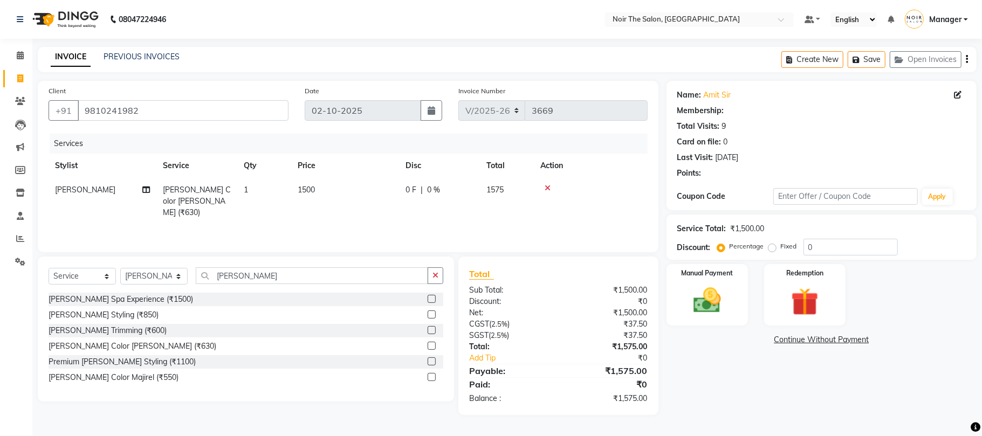
select select "1: Object"
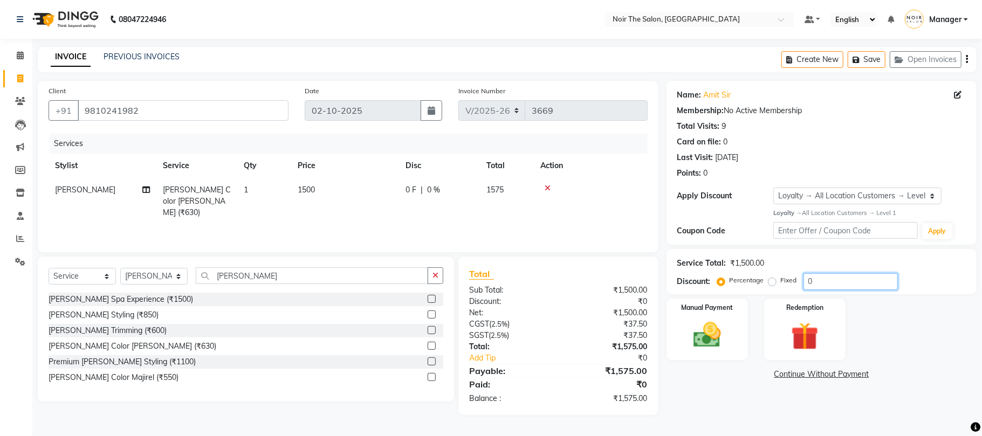
click at [817, 277] on input "0" at bounding box center [850, 281] width 94 height 17
type input "50"
click at [698, 334] on img at bounding box center [707, 335] width 47 height 33
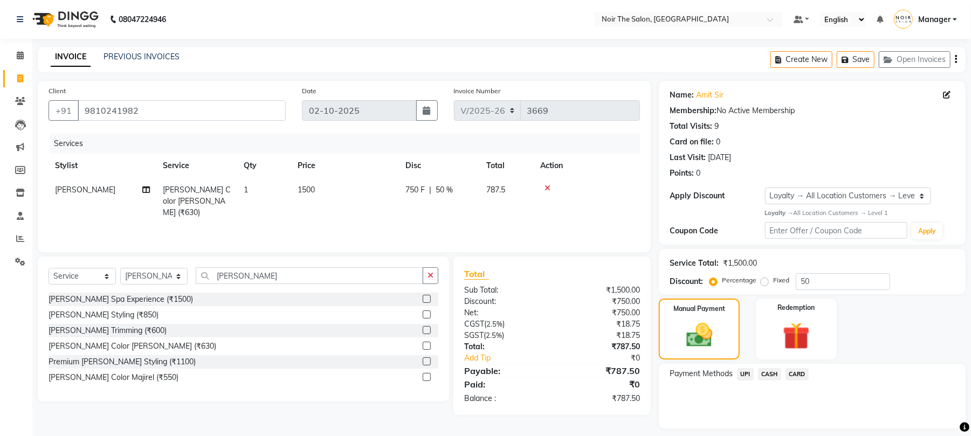
click at [805, 372] on span "CARD" at bounding box center [797, 374] width 23 height 12
click at [810, 432] on button "Add Payment" at bounding box center [863, 431] width 184 height 17
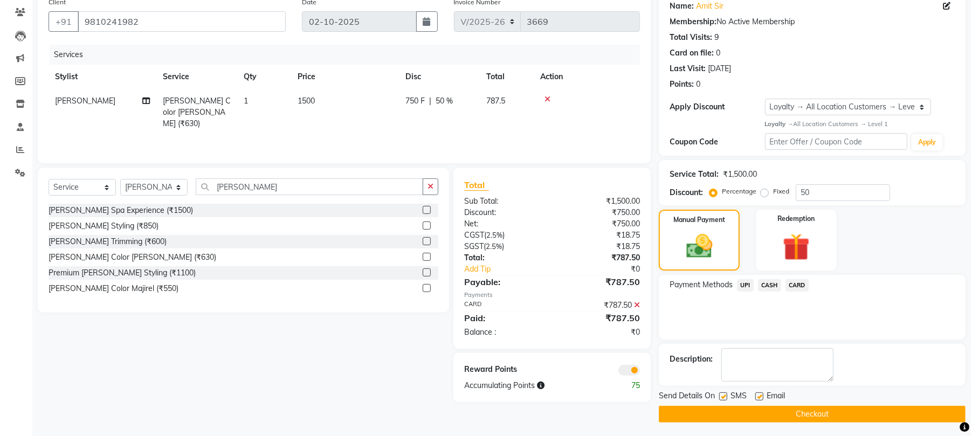
scroll to position [93, 0]
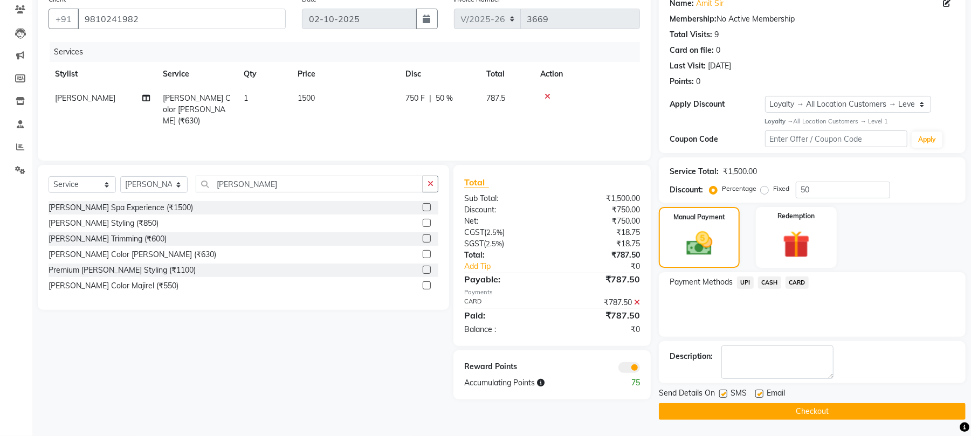
click at [627, 366] on span at bounding box center [629, 367] width 22 height 11
click at [640, 369] on input "checkbox" at bounding box center [640, 369] width 0 height 0
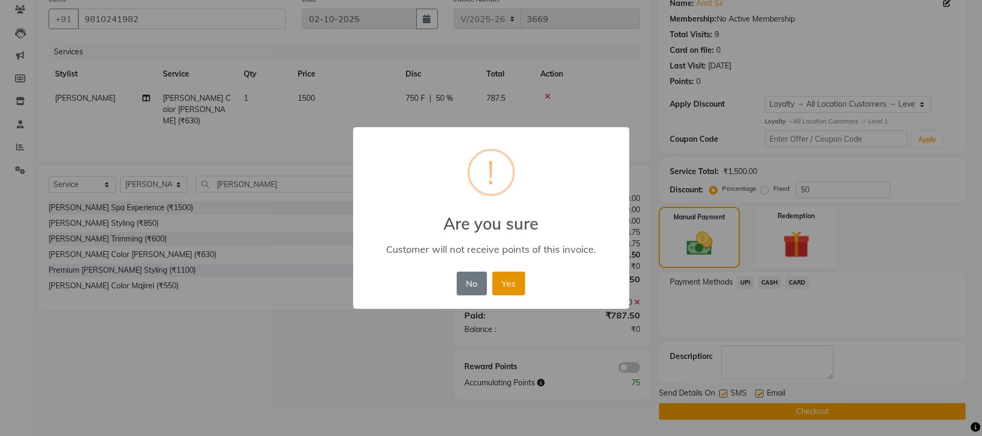
click at [516, 280] on button "Yes" at bounding box center [508, 284] width 33 height 24
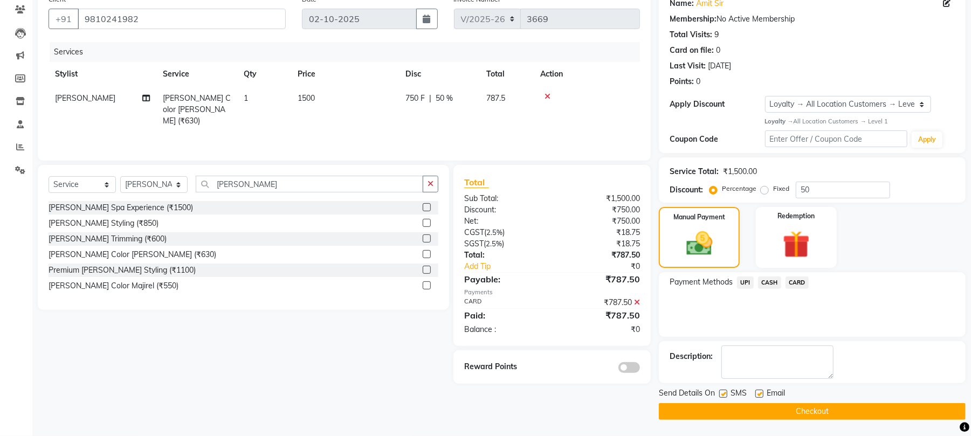
click at [719, 393] on div "Send Details On SMS Email" at bounding box center [812, 394] width 307 height 13
click at [725, 395] on label at bounding box center [723, 394] width 8 height 8
click at [725, 395] on input "checkbox" at bounding box center [722, 394] width 7 height 7
checkbox input "false"
click at [761, 391] on label at bounding box center [759, 394] width 8 height 8
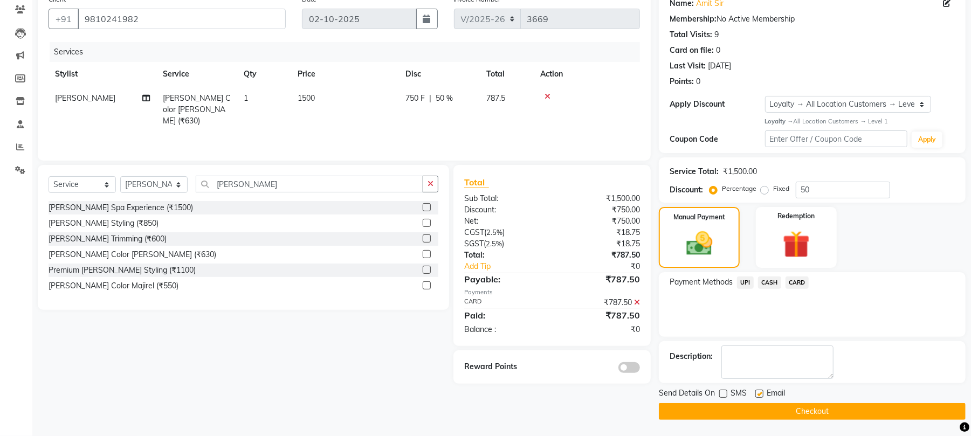
click at [761, 391] on input "checkbox" at bounding box center [758, 394] width 7 height 7
checkbox input "false"
click at [755, 405] on button "Checkout" at bounding box center [812, 411] width 307 height 17
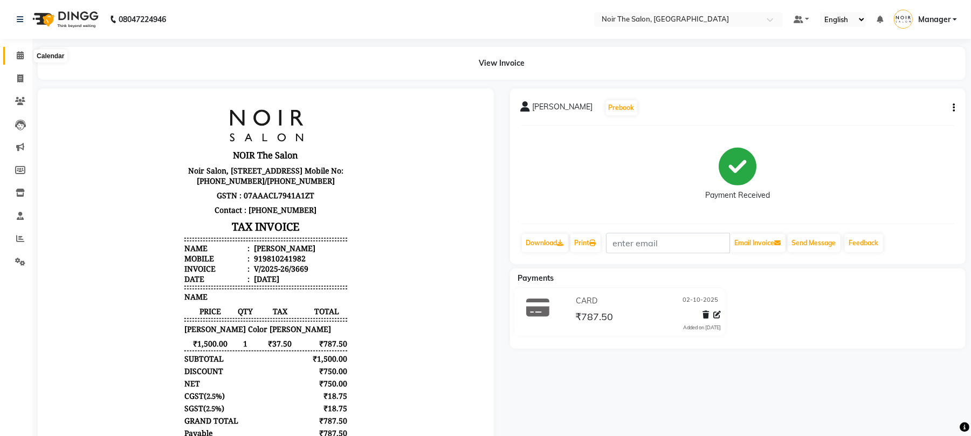
click at [18, 53] on icon at bounding box center [20, 55] width 7 height 8
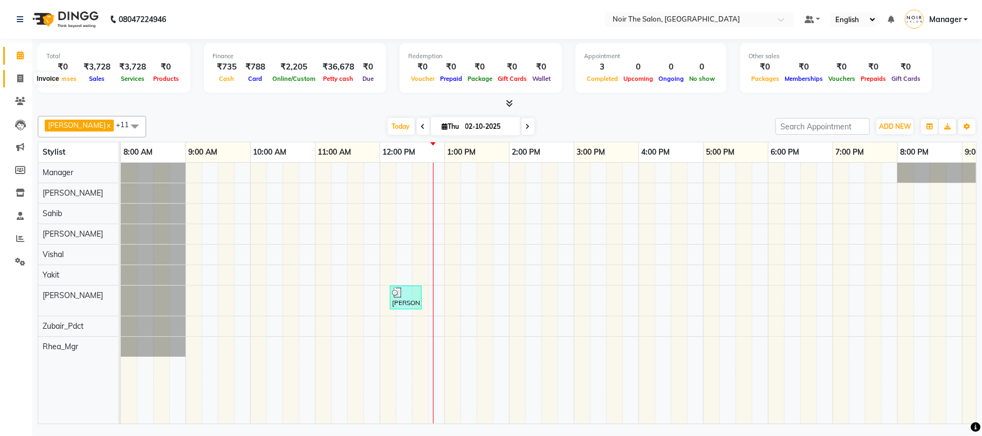
click at [20, 75] on icon at bounding box center [20, 78] width 6 height 8
select select "service"
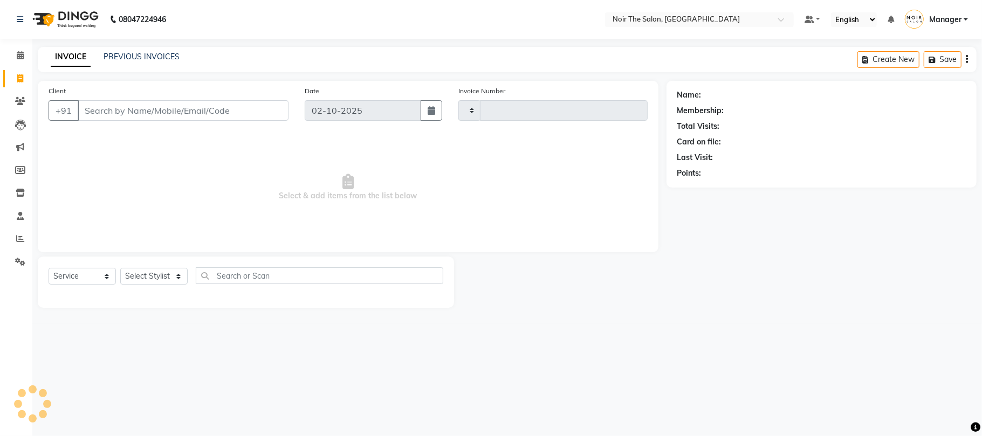
type input "3670"
select select "8026"
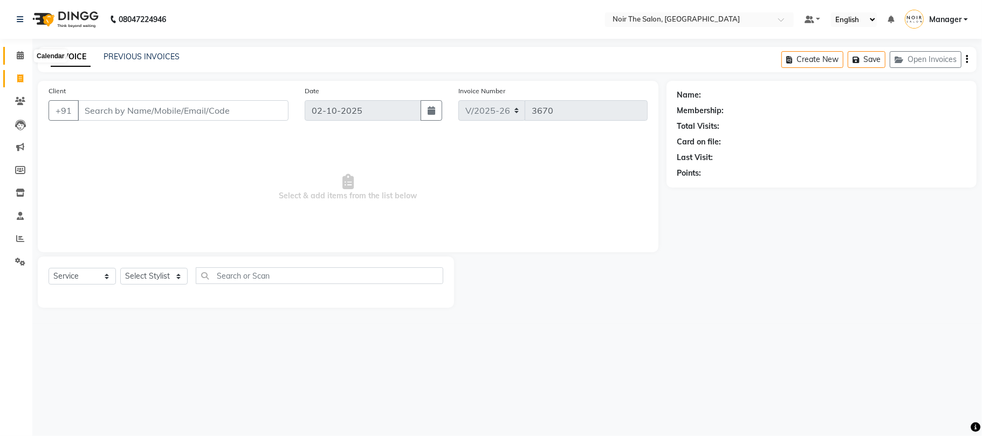
click at [22, 53] on icon at bounding box center [20, 55] width 7 height 8
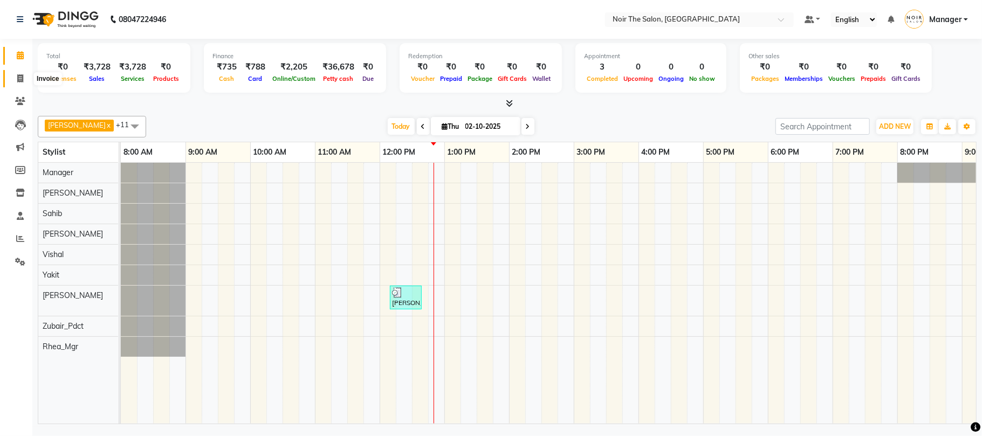
click at [25, 82] on span at bounding box center [20, 79] width 19 height 12
select select "service"
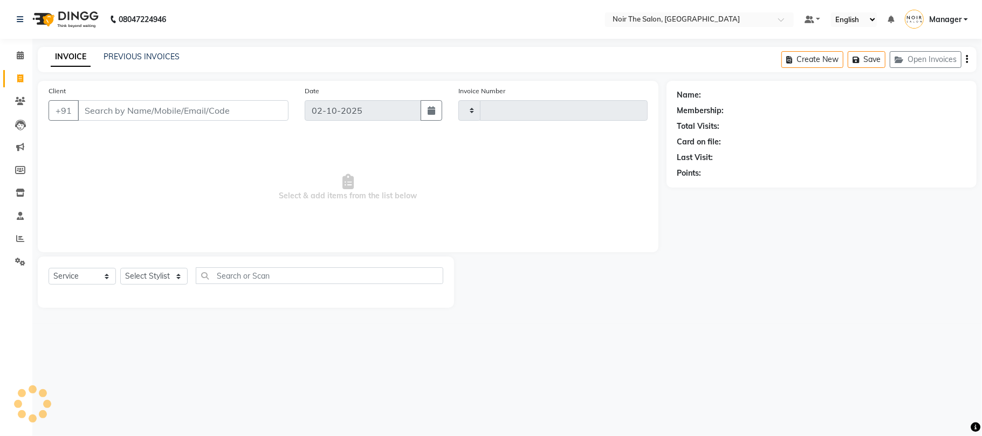
type input "3670"
select select "8026"
click at [161, 275] on select "Select Stylist" at bounding box center [153, 276] width 67 height 17
select select "83407"
click at [120, 268] on select "Select Stylist Aalam Abhishek_Mgr Abhishek_Pdct [PERSON_NAME] Counter_Sales Man…" at bounding box center [153, 276] width 67 height 17
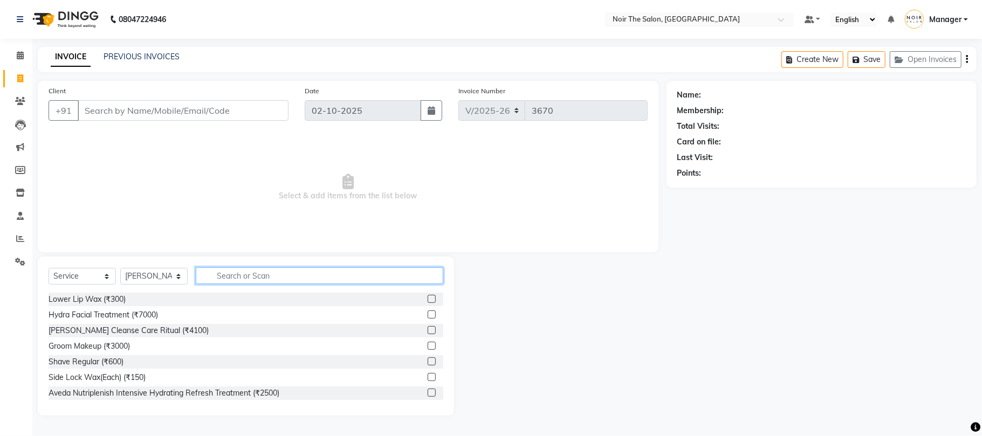
click at [223, 272] on input "text" at bounding box center [320, 275] width 248 height 17
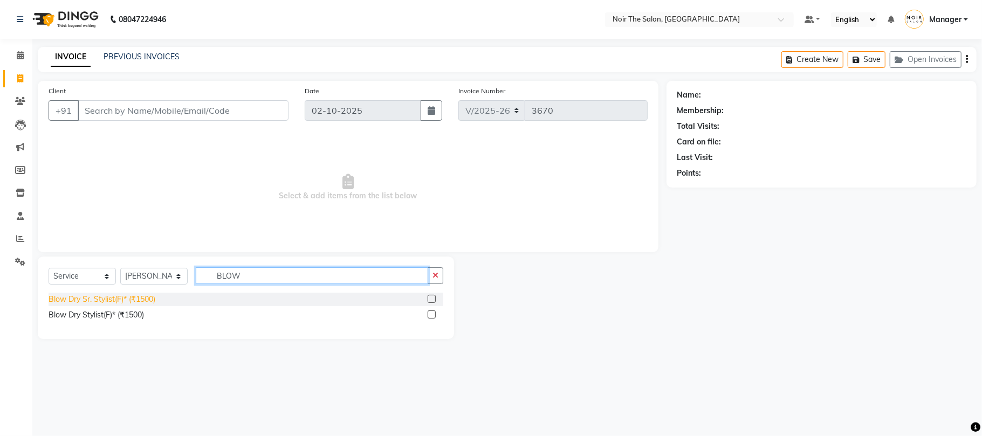
type input "BLOW"
click at [143, 295] on div "Blow Dry Sr. Stylist(F)* (₹1500)" at bounding box center [102, 299] width 107 height 11
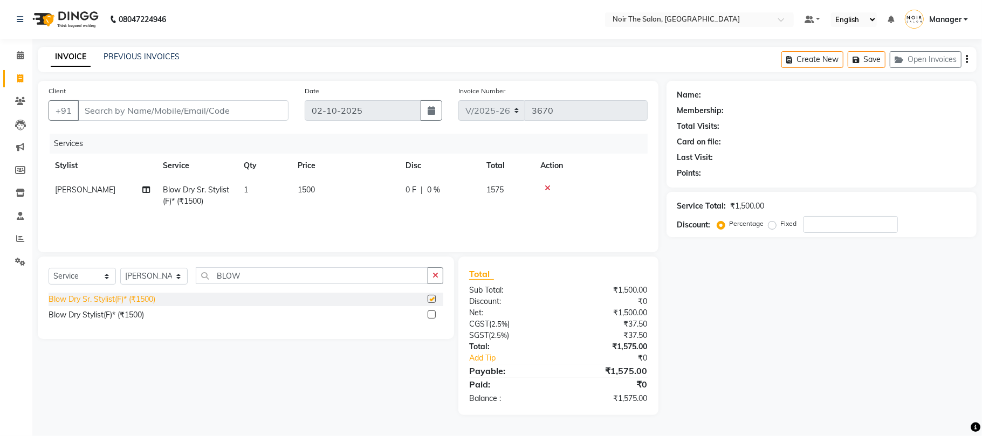
checkbox input "false"
drag, startPoint x: 252, startPoint y: 274, endPoint x: 200, endPoint y: 283, distance: 53.5
click at [200, 283] on input "BLOW" at bounding box center [312, 275] width 232 height 17
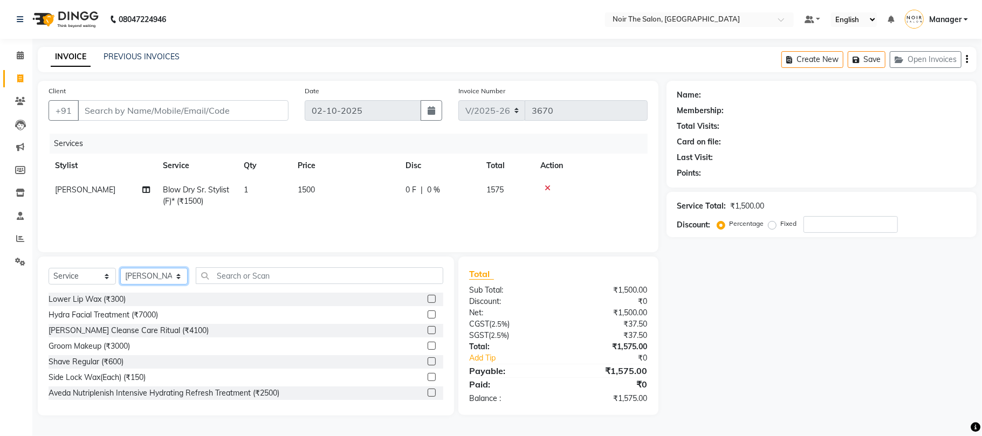
click at [160, 274] on select "Select Stylist Aalam Abhishek_Mgr Abhishek_Pdct [PERSON_NAME] Counter_Sales Man…" at bounding box center [153, 276] width 67 height 17
select select "72631"
click at [120, 268] on select "Select Stylist Aalam Abhishek_Mgr Abhishek_Pdct [PERSON_NAME] Counter_Sales Man…" at bounding box center [153, 276] width 67 height 17
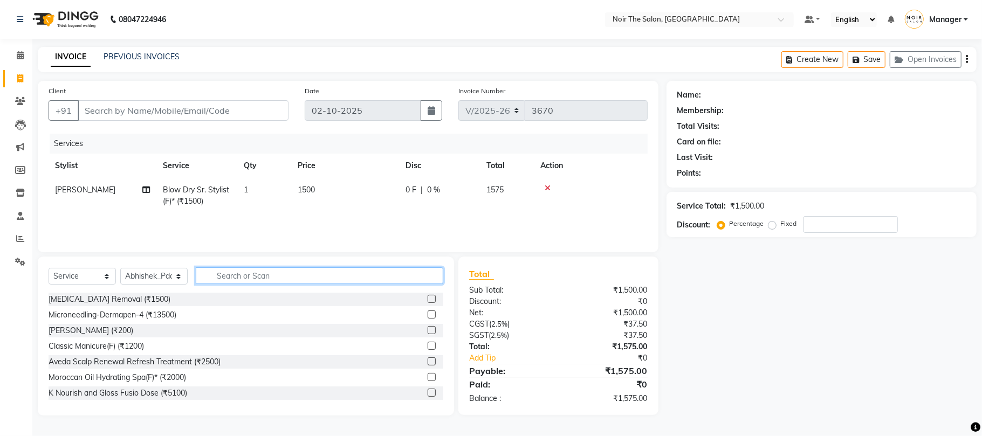
click at [255, 272] on input "text" at bounding box center [320, 275] width 248 height 17
type input "SHAMPOO"
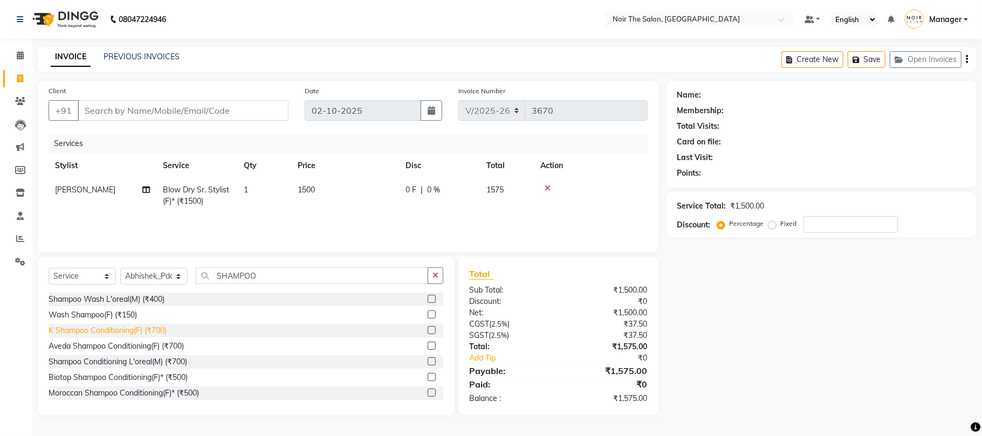
click at [155, 329] on div "K Shampoo Conditioning(F) (₹700)" at bounding box center [108, 330] width 118 height 11
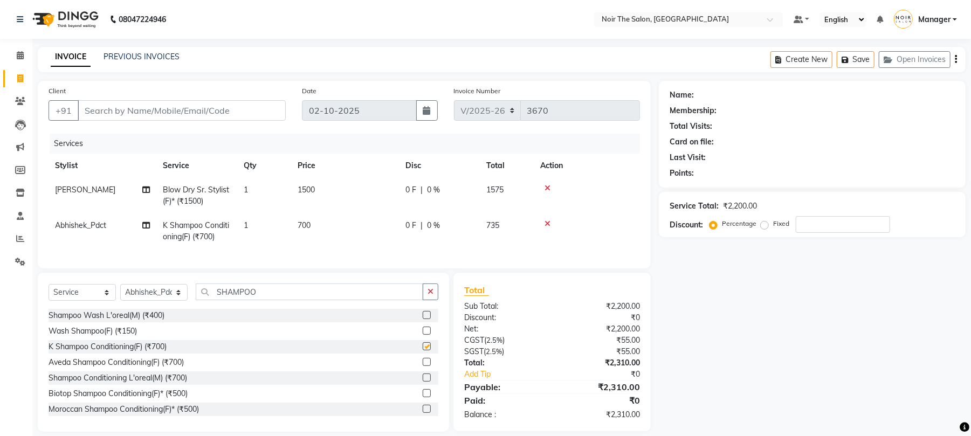
checkbox input "false"
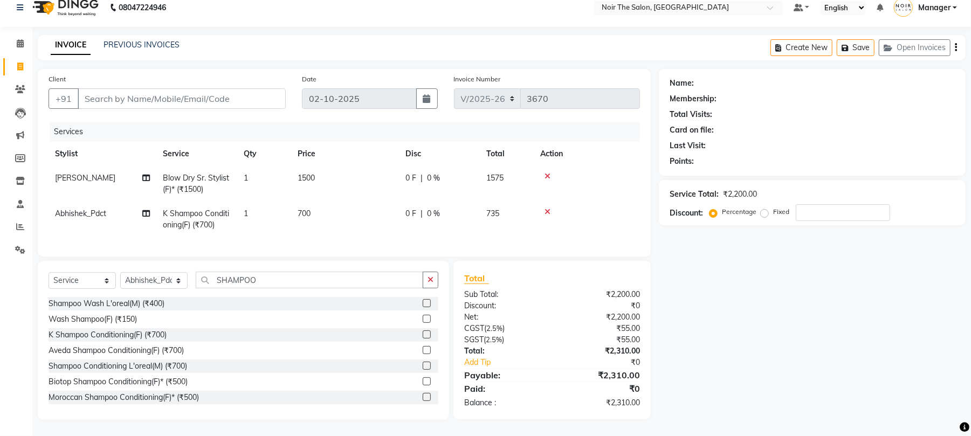
scroll to position [23, 0]
click at [162, 88] on input "Client" at bounding box center [182, 98] width 208 height 20
click at [142, 88] on input "Client" at bounding box center [182, 98] width 208 height 20
type input "9"
type input "0"
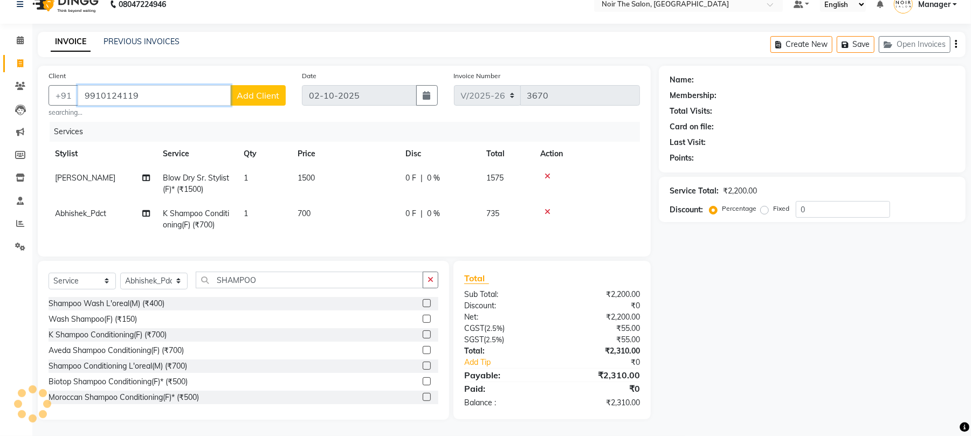
type input "9910124119"
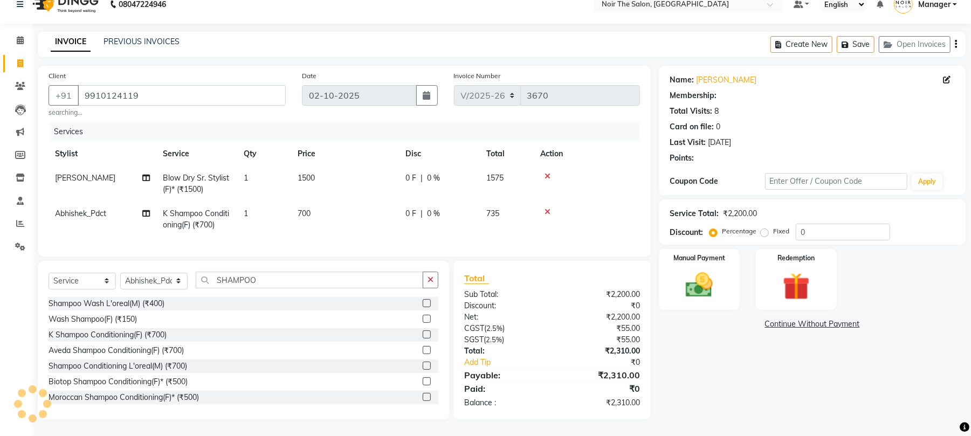
select select "1: Object"
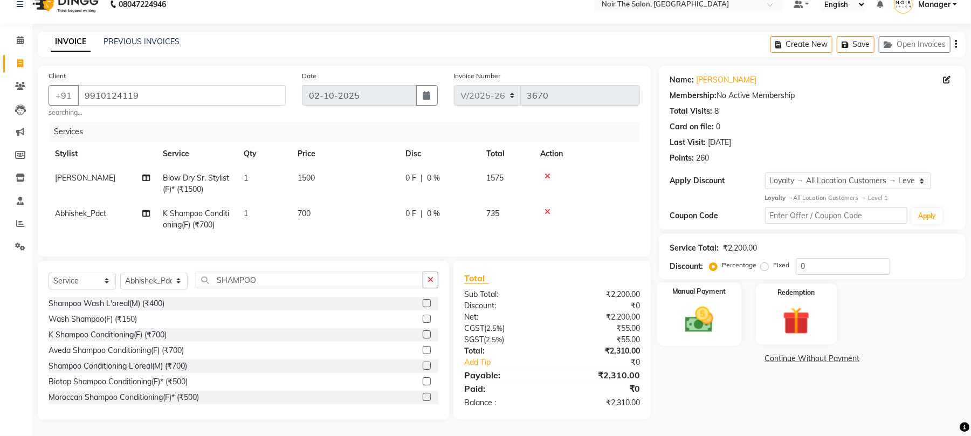
click at [695, 319] on img at bounding box center [699, 320] width 46 height 33
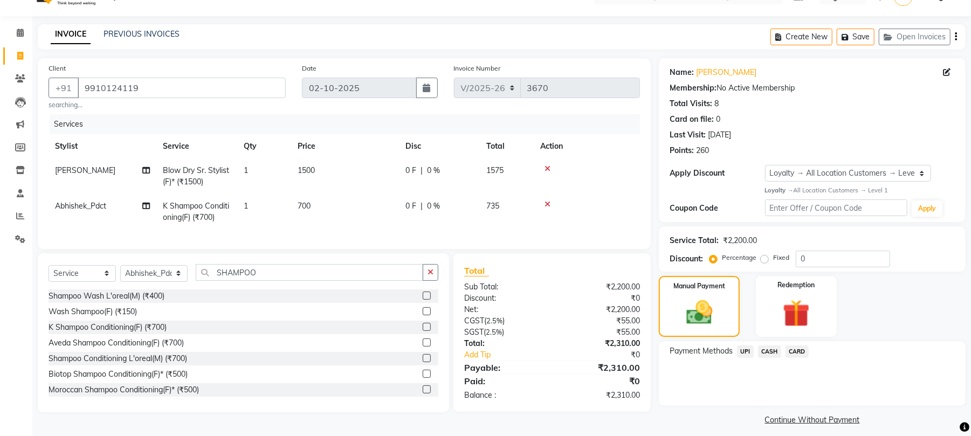
click at [748, 350] on span "UPI" at bounding box center [745, 352] width 17 height 12
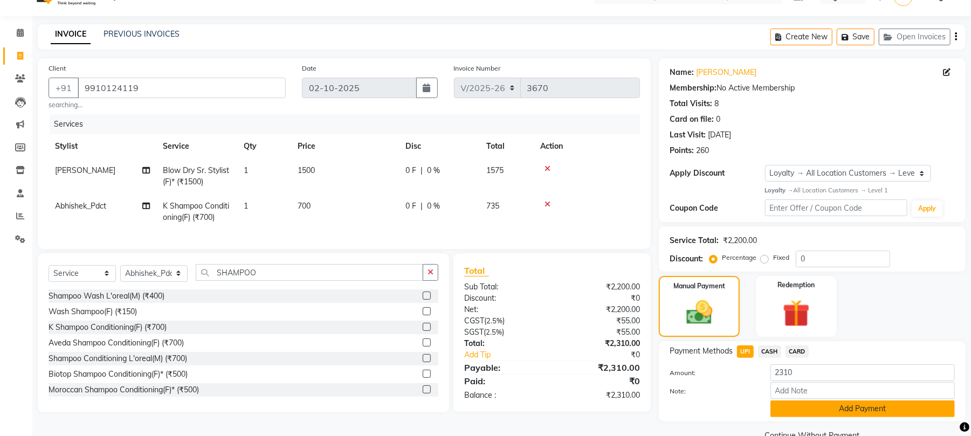
click at [793, 410] on button "Add Payment" at bounding box center [863, 409] width 184 height 17
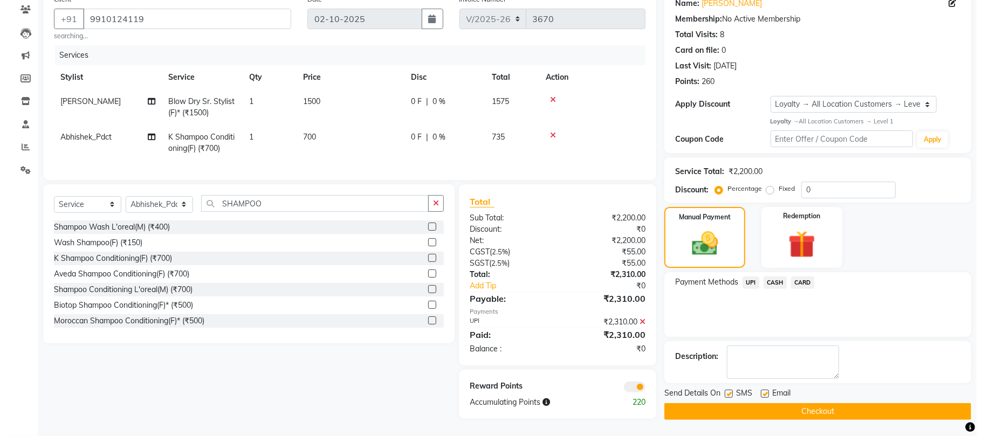
scroll to position [101, 0]
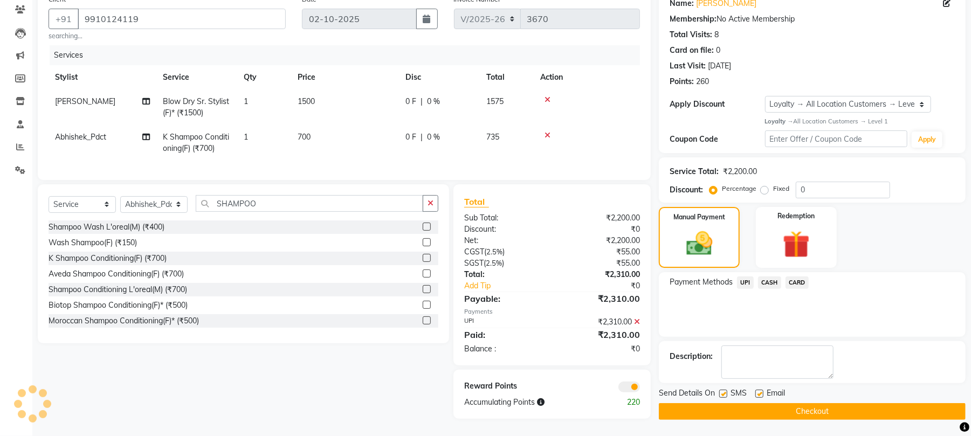
click at [630, 387] on span at bounding box center [629, 387] width 22 height 11
click at [640, 389] on input "checkbox" at bounding box center [640, 389] width 0 height 0
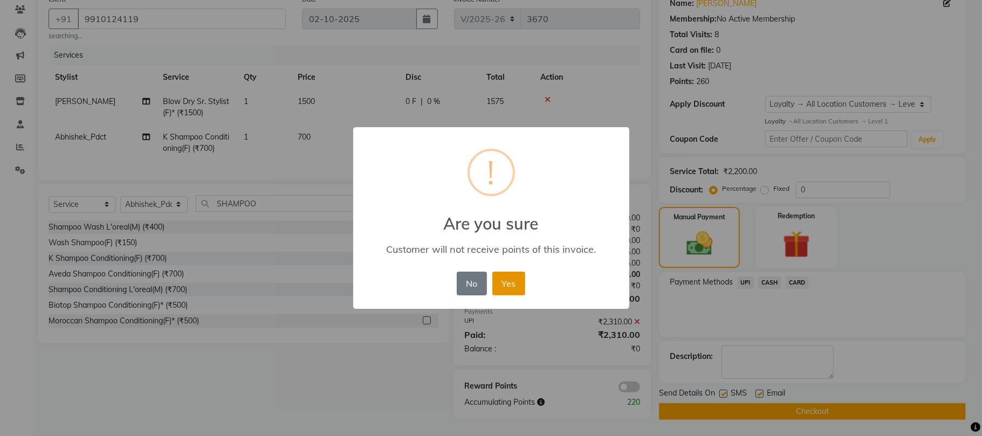
click at [518, 284] on button "Yes" at bounding box center [508, 284] width 33 height 24
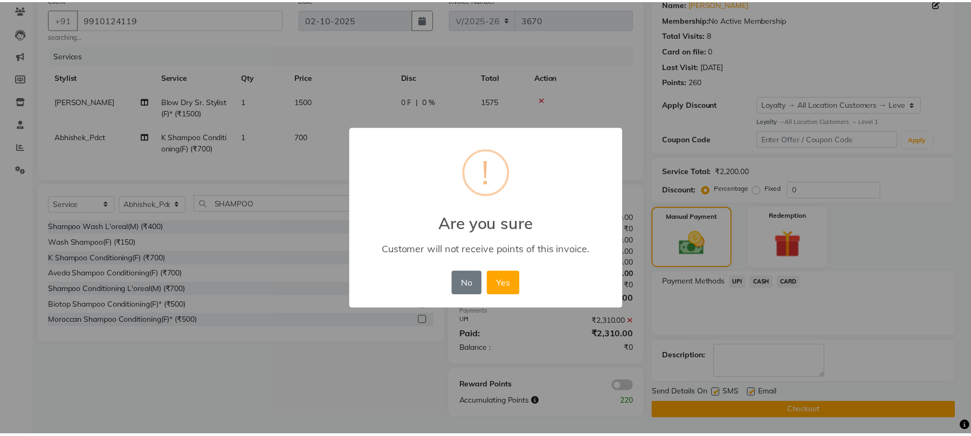
scroll to position [93, 0]
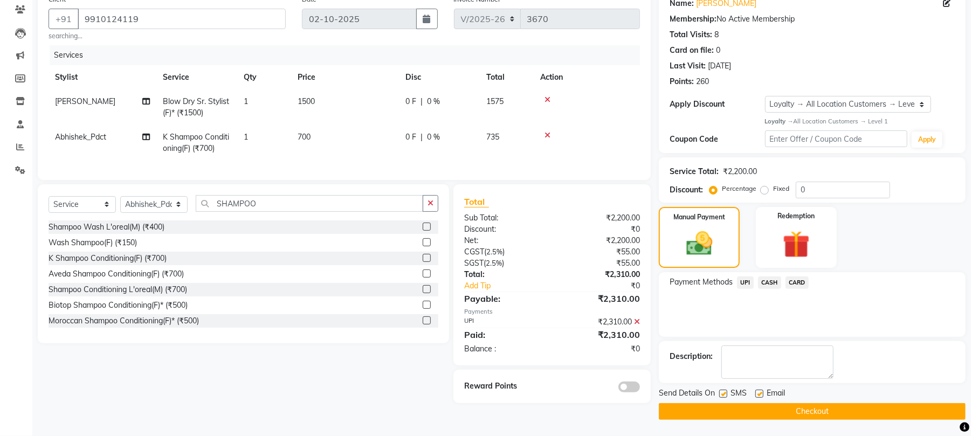
click at [760, 391] on label at bounding box center [759, 394] width 8 height 8
click at [760, 391] on input "checkbox" at bounding box center [758, 394] width 7 height 7
checkbox input "false"
click at [748, 414] on button "Checkout" at bounding box center [812, 411] width 307 height 17
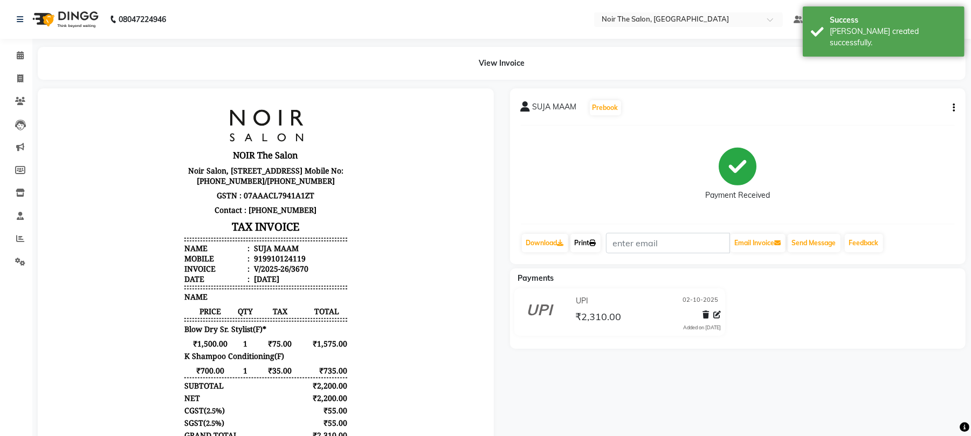
click at [587, 237] on link "Print" at bounding box center [585, 243] width 30 height 18
